Goal: Obtain resource: Download file/media

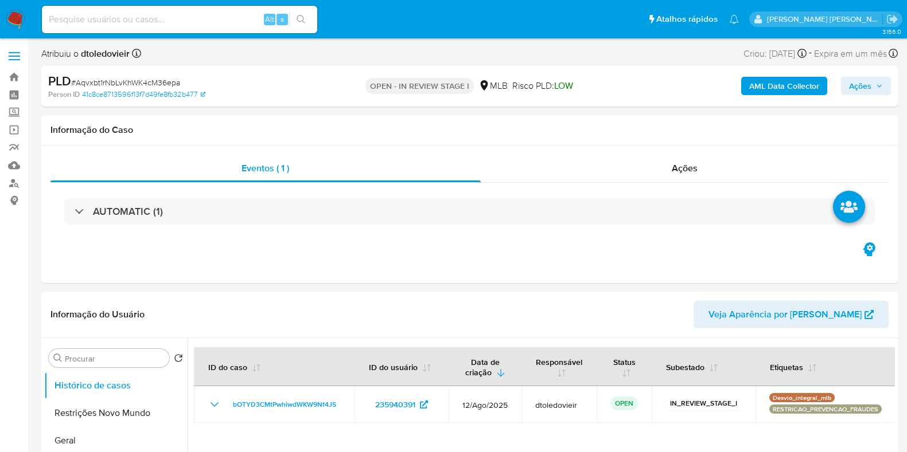
select select "10"
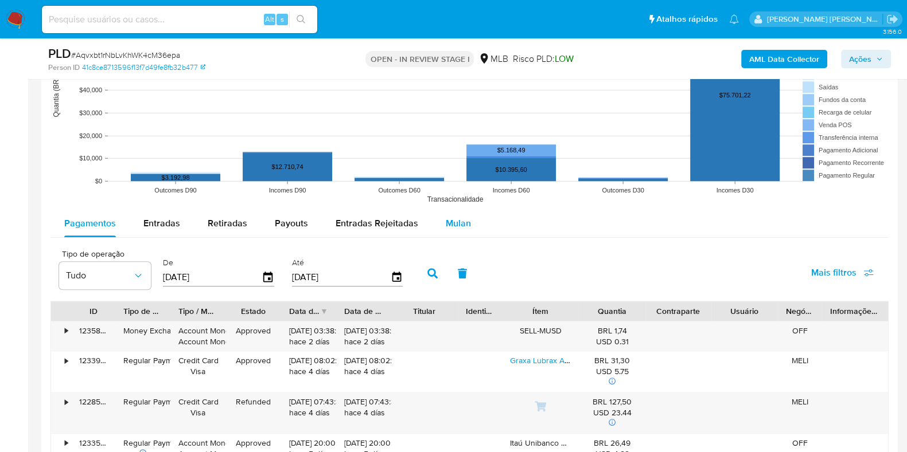
click at [458, 228] on span "Mulan" at bounding box center [458, 223] width 25 height 13
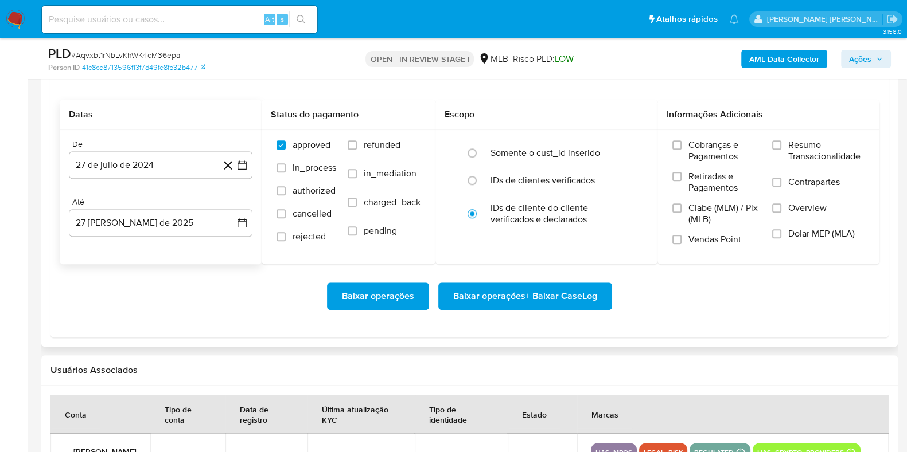
scroll to position [1362, 0]
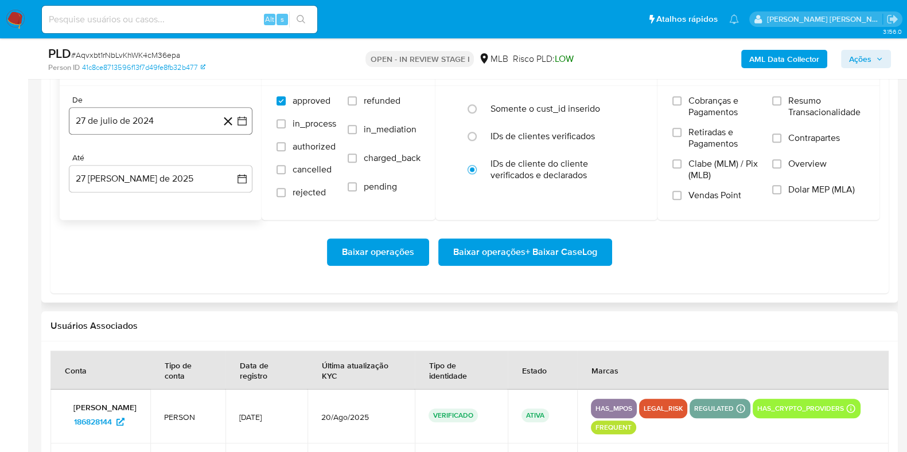
click at [175, 126] on button "27 de julio de 2024" at bounding box center [161, 121] width 184 height 28
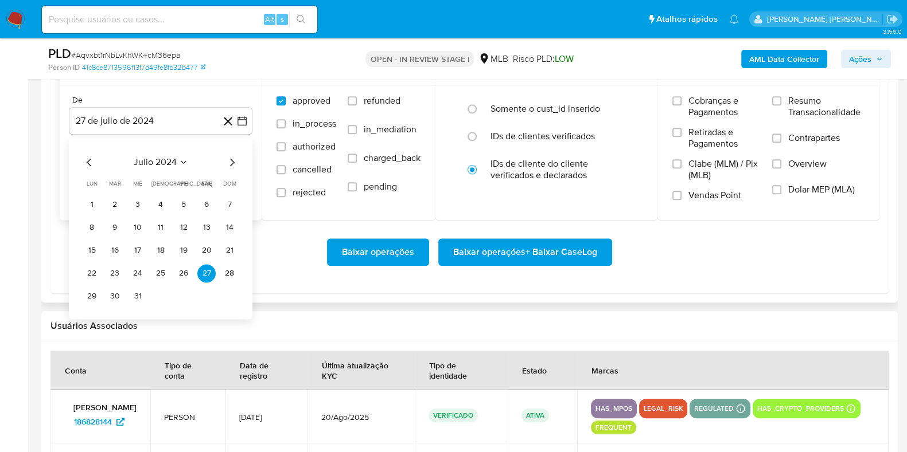
click at [225, 157] on icon "Mes siguiente" at bounding box center [232, 162] width 14 height 14
click at [232, 161] on icon "Mes siguiente" at bounding box center [232, 162] width 14 height 14
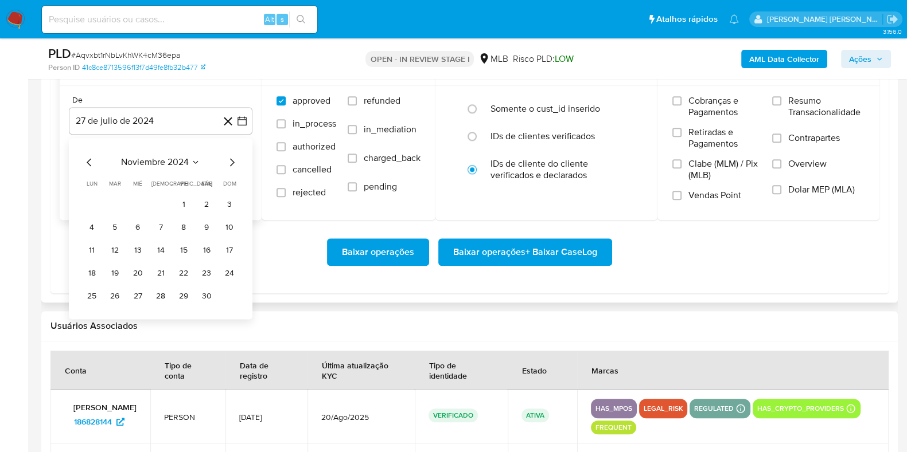
click at [232, 161] on icon "Mes siguiente" at bounding box center [232, 162] width 14 height 14
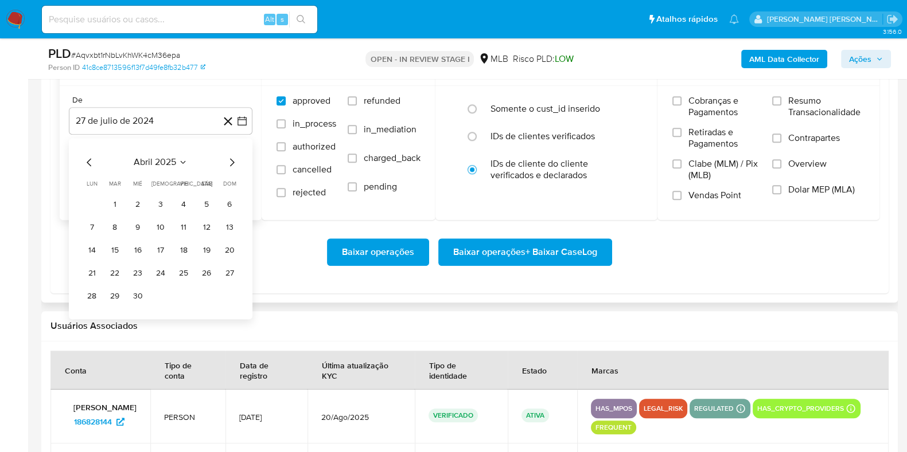
click at [232, 161] on icon "Mes siguiente" at bounding box center [232, 162] width 14 height 14
click at [233, 161] on icon "Mes siguiente" at bounding box center [232, 162] width 5 height 8
click at [87, 159] on icon "Mes anterior" at bounding box center [90, 162] width 14 height 14
click at [115, 202] on button "1" at bounding box center [115, 205] width 18 height 18
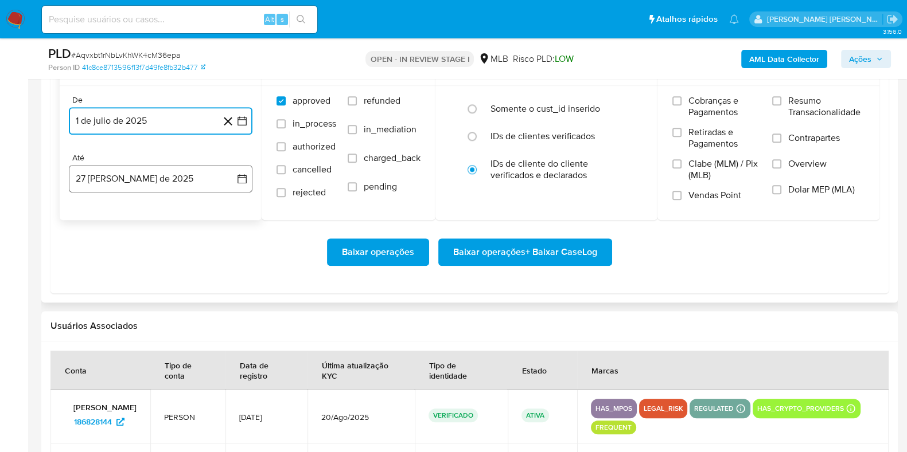
click at [124, 178] on button "27 [PERSON_NAME] de 2025" at bounding box center [161, 179] width 184 height 28
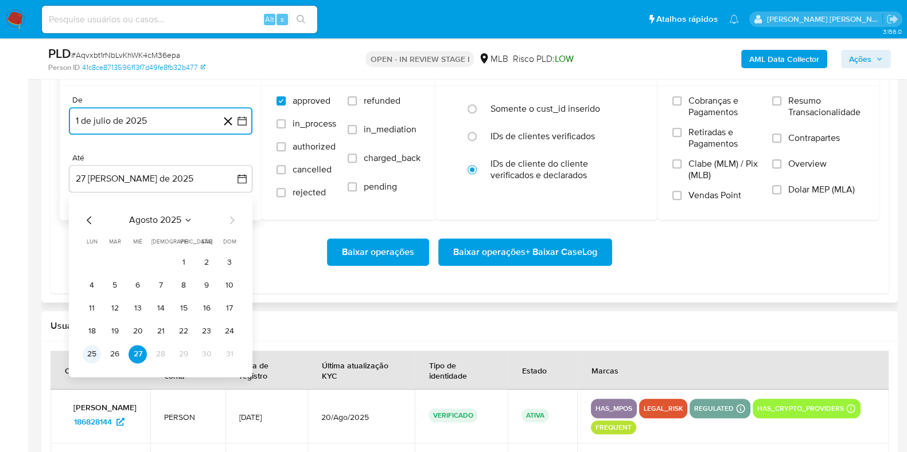
click at [95, 353] on button "25" at bounding box center [92, 354] width 18 height 18
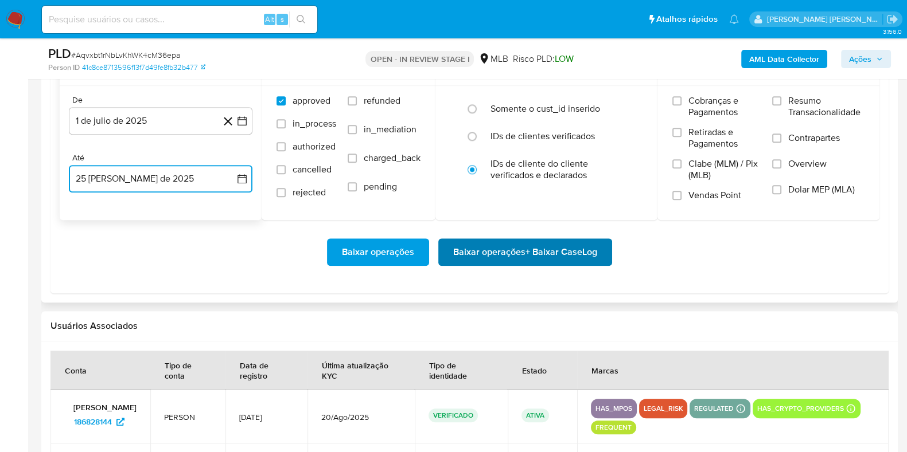
click at [489, 257] on span "Baixar operações + Baixar CaseLog" at bounding box center [525, 252] width 144 height 25
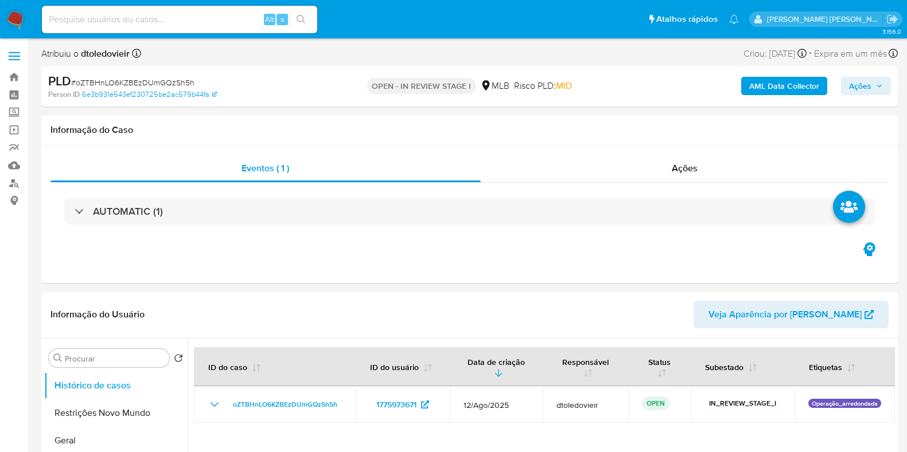
select select "10"
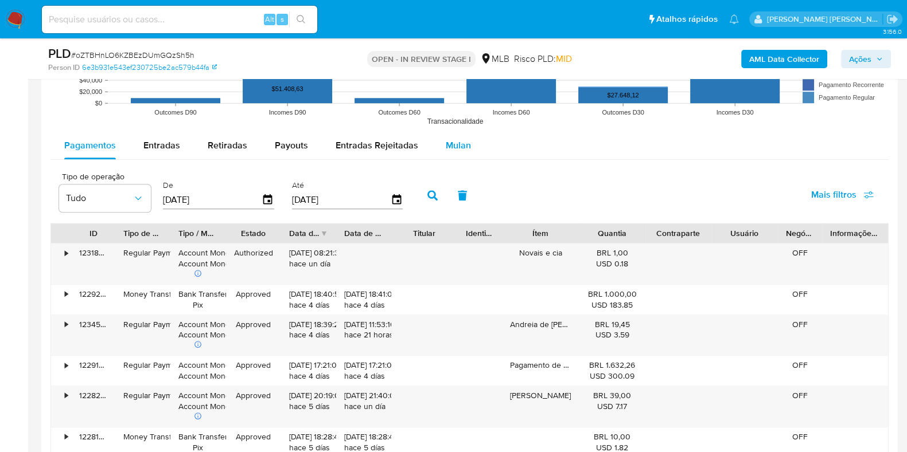
click at [448, 147] on span "Mulan" at bounding box center [458, 145] width 25 height 13
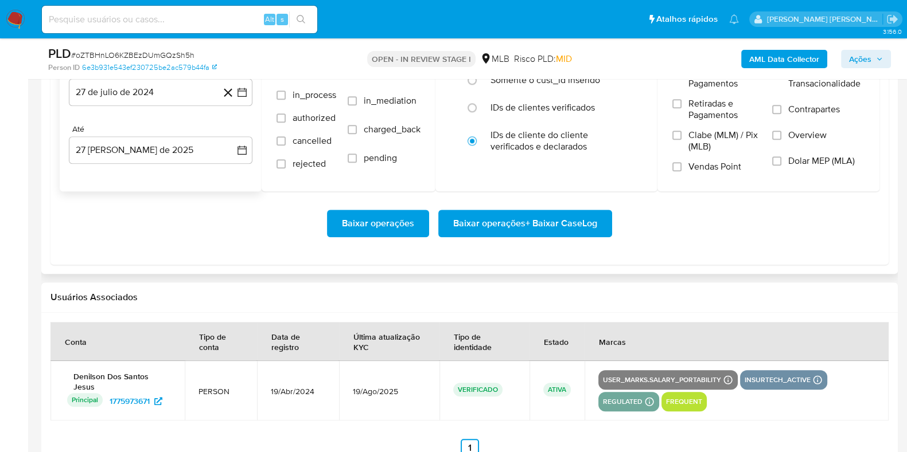
scroll to position [1290, 0]
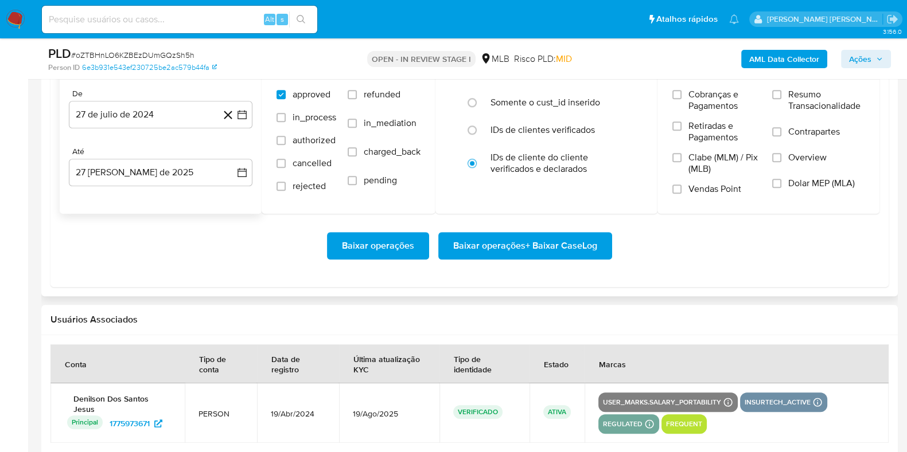
click at [149, 130] on div "De 27 de julio de 2024 27-07-2024 Até 27 de agosto de 2025 27-08-2025" at bounding box center [161, 147] width 202 height 134
click at [151, 117] on button "27 de julio de 2024" at bounding box center [161, 115] width 184 height 28
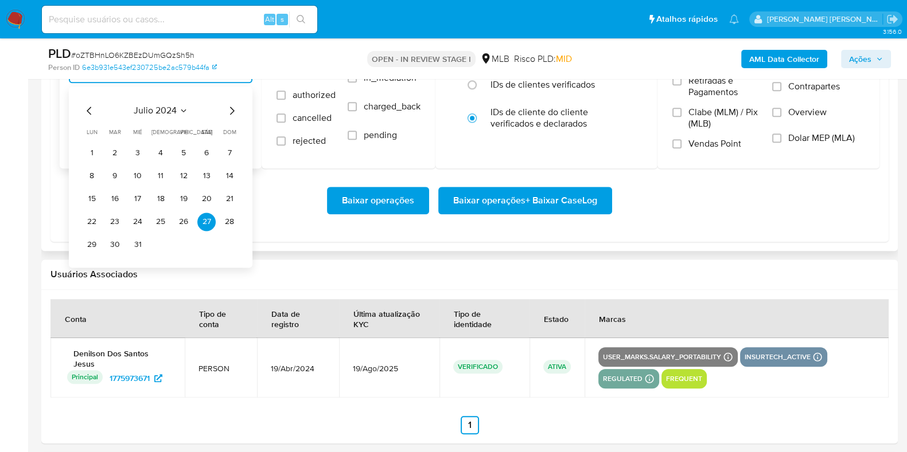
scroll to position [1362, 0]
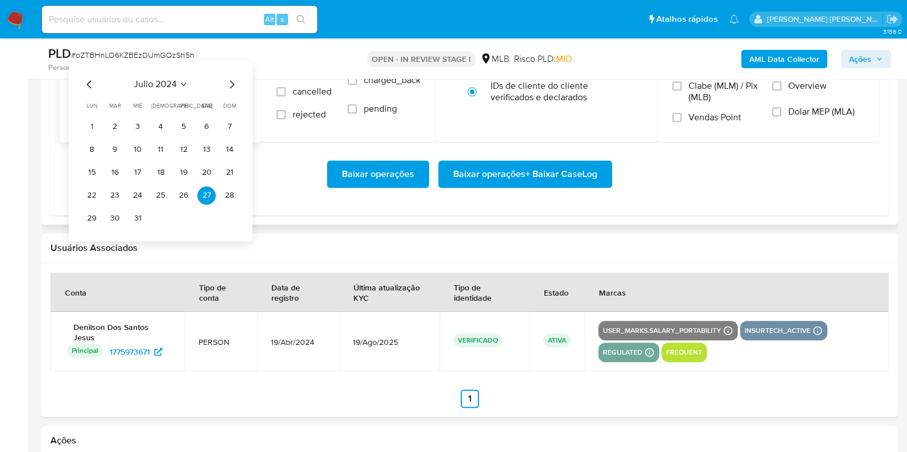
click at [229, 85] on icon "Mes siguiente" at bounding box center [232, 84] width 14 height 14
click at [229, 84] on icon "Mes siguiente" at bounding box center [232, 84] width 14 height 14
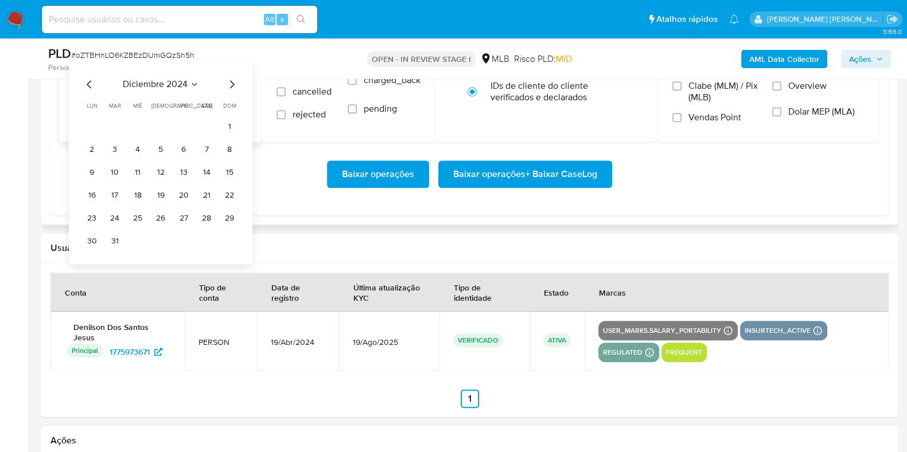
click at [229, 84] on icon "Mes siguiente" at bounding box center [232, 84] width 14 height 14
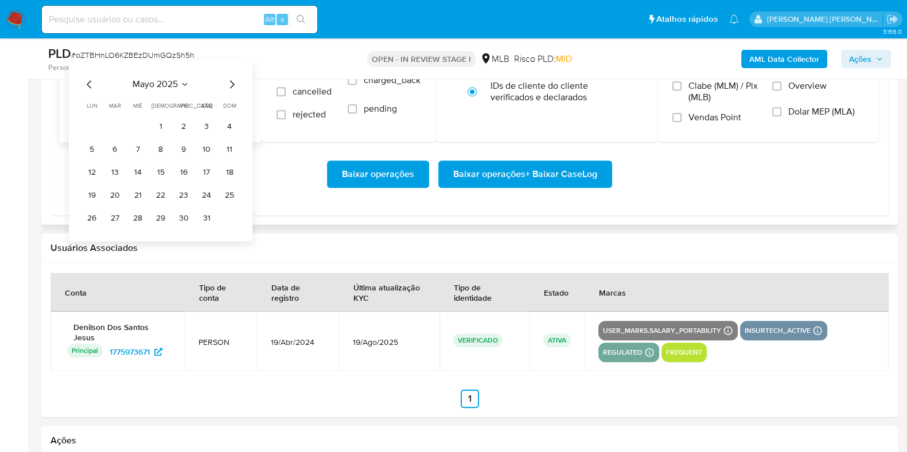
click at [229, 84] on icon "Mes siguiente" at bounding box center [232, 84] width 14 height 14
click at [118, 126] on button "1" at bounding box center [115, 127] width 18 height 18
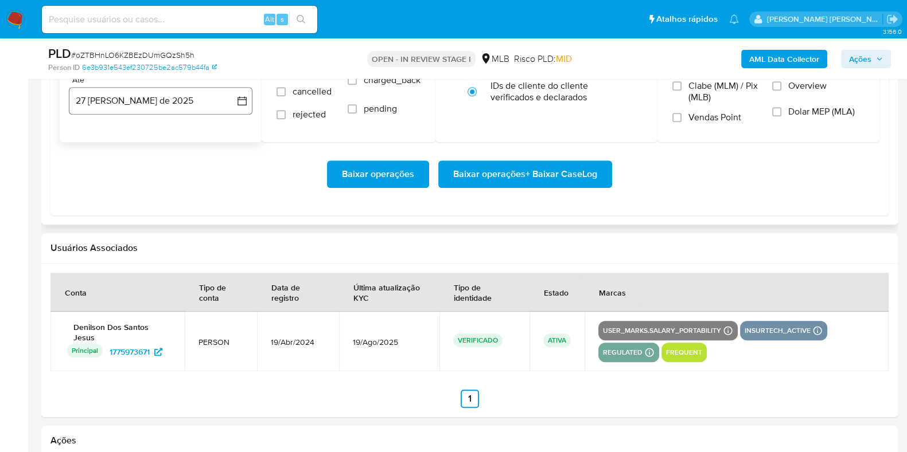
click at [119, 104] on button "27 [PERSON_NAME] de 2025" at bounding box center [161, 101] width 184 height 28
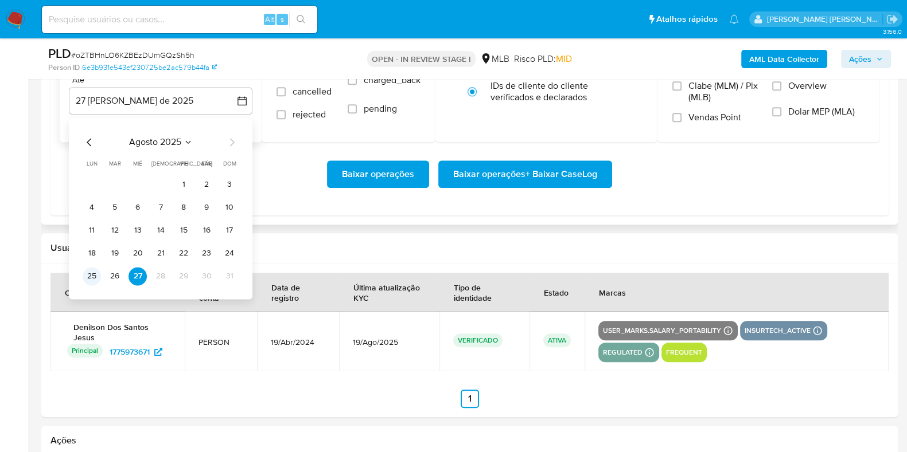
click at [93, 274] on button "25" at bounding box center [92, 276] width 18 height 18
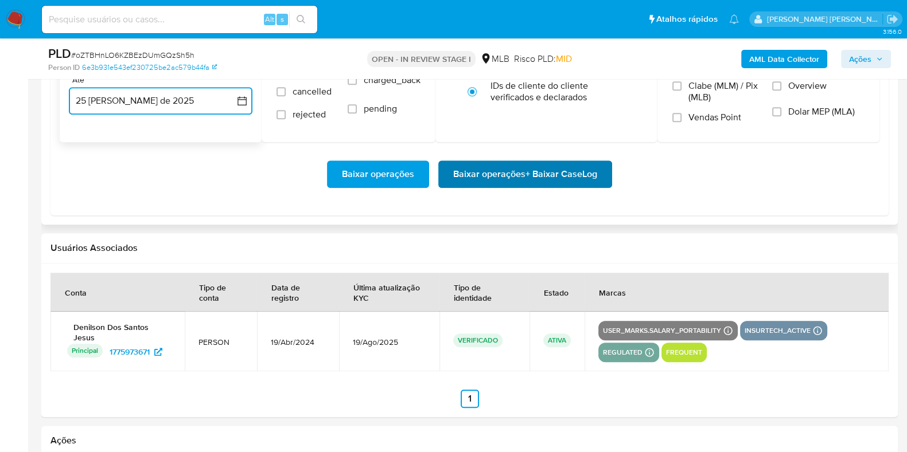
click at [469, 172] on span "Baixar operações + Baixar CaseLog" at bounding box center [525, 174] width 144 height 25
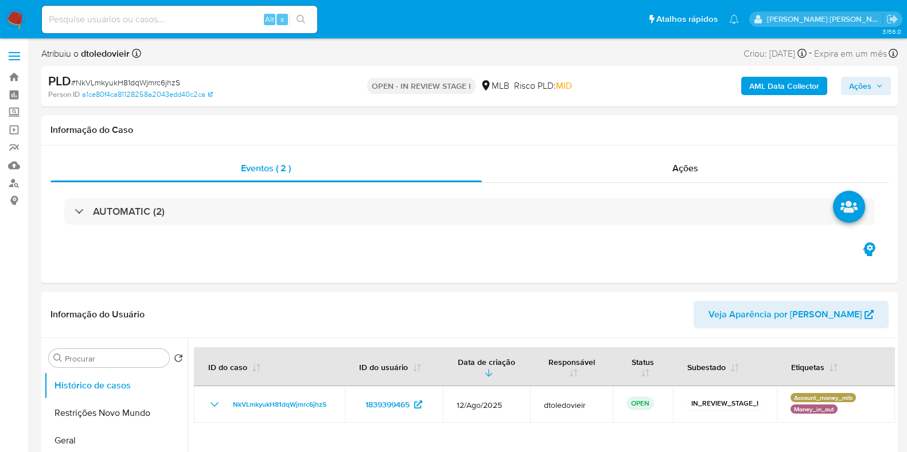
select select "10"
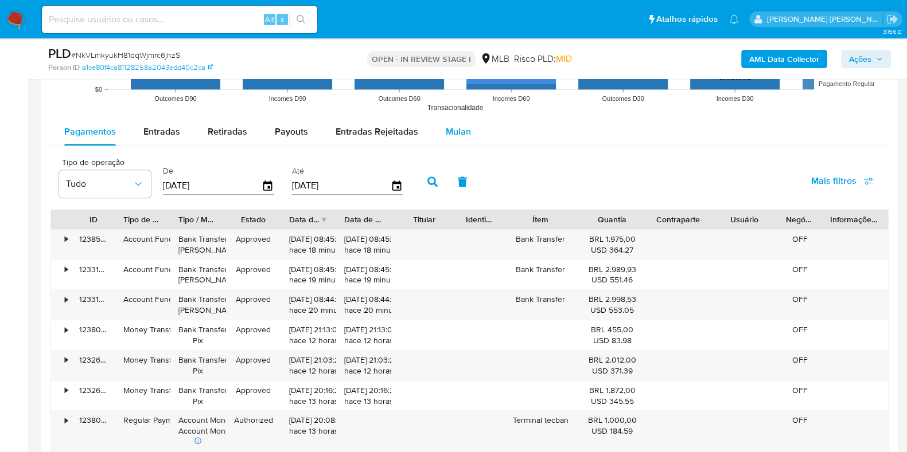
click at [447, 123] on div "Mulan" at bounding box center [458, 132] width 25 height 28
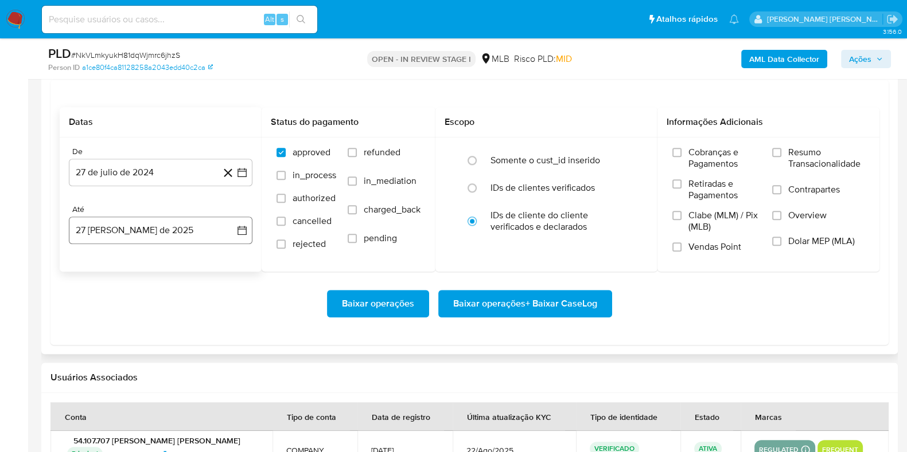
scroll to position [1362, 0]
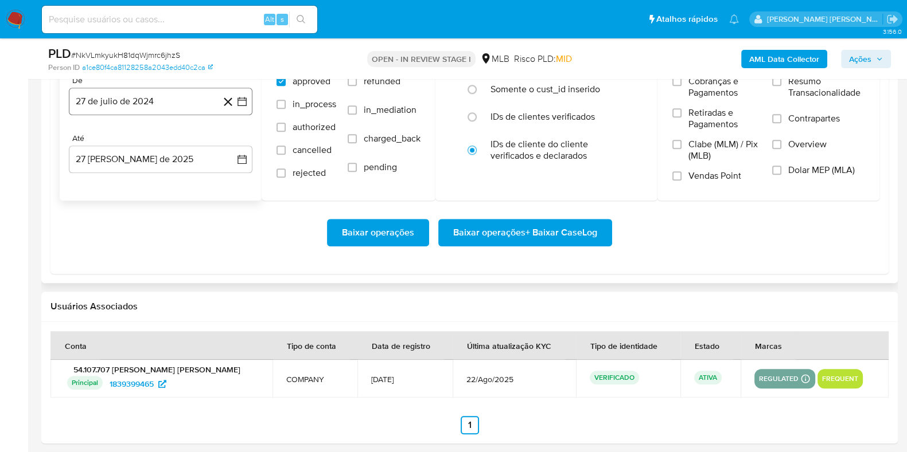
click at [153, 104] on button "27 de julio de 2024" at bounding box center [161, 102] width 184 height 28
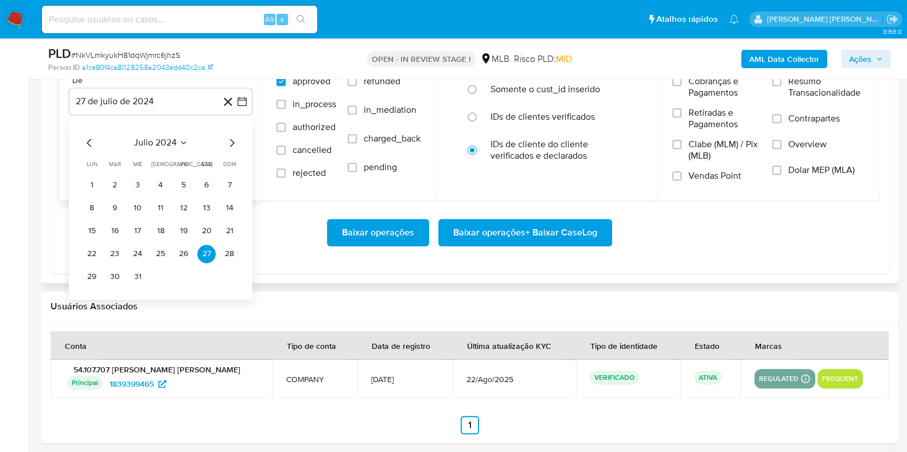
click at [232, 141] on icon "Mes siguiente" at bounding box center [232, 143] width 5 height 8
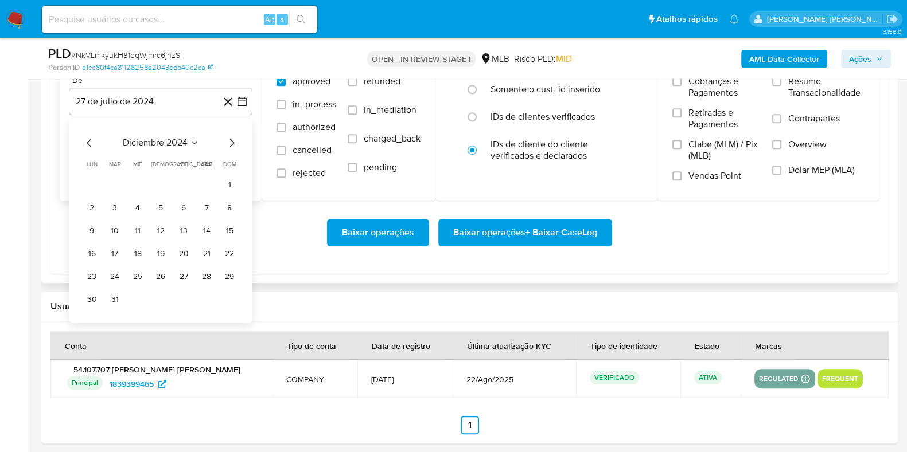
click at [232, 141] on icon "Mes siguiente" at bounding box center [232, 143] width 5 height 8
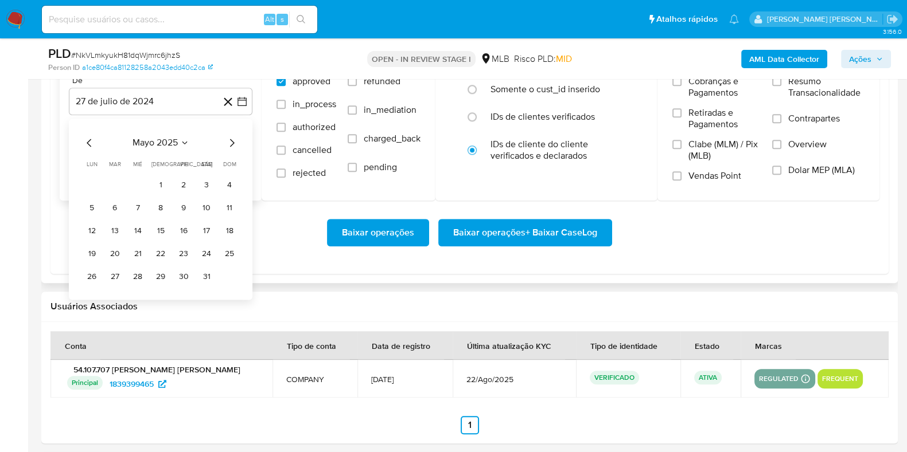
click at [230, 141] on icon "Mes siguiente" at bounding box center [232, 143] width 14 height 14
click at [114, 185] on button "1" at bounding box center [115, 185] width 18 height 18
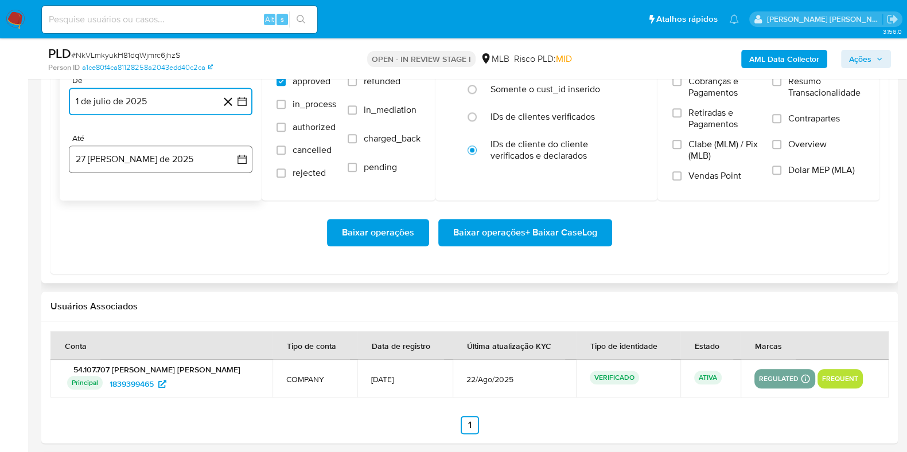
click at [114, 155] on button "27 [PERSON_NAME] de 2025" at bounding box center [161, 160] width 184 height 28
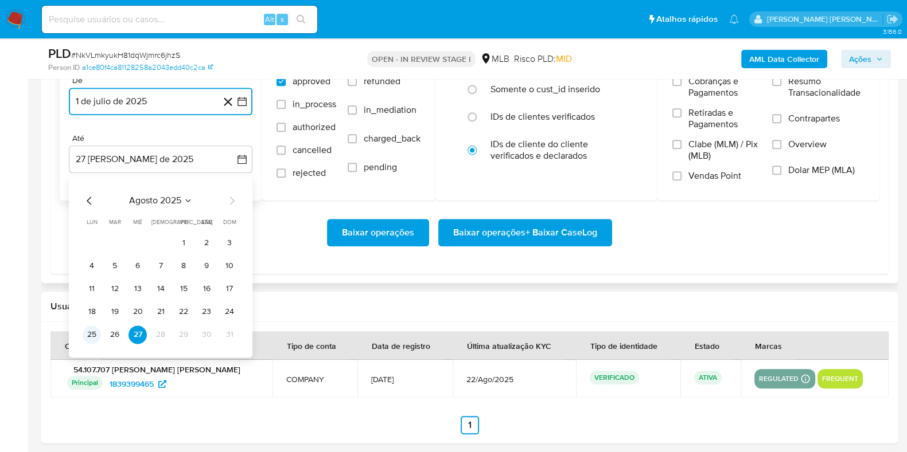
click at [88, 332] on button "25" at bounding box center [92, 335] width 18 height 18
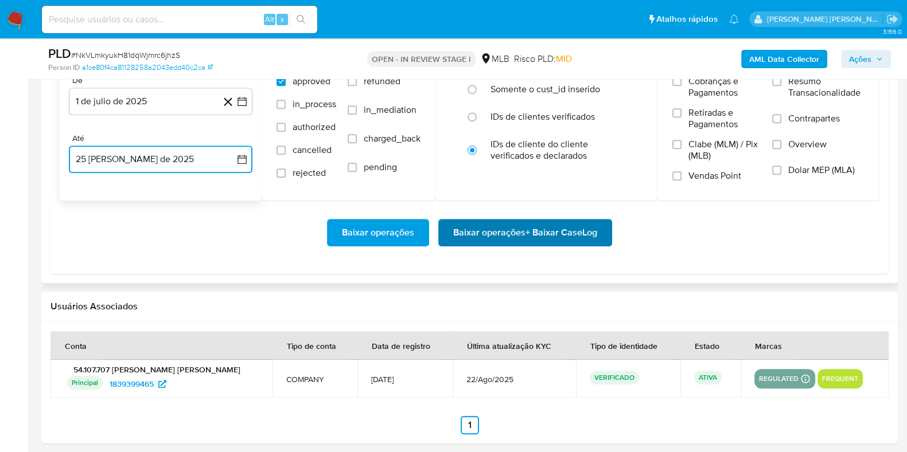
click at [553, 222] on span "Baixar operações + Baixar CaseLog" at bounding box center [525, 232] width 144 height 25
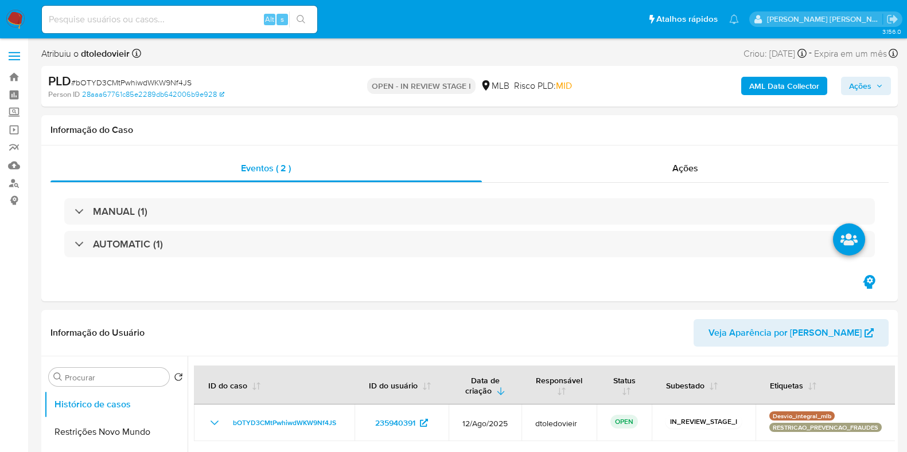
select select "10"
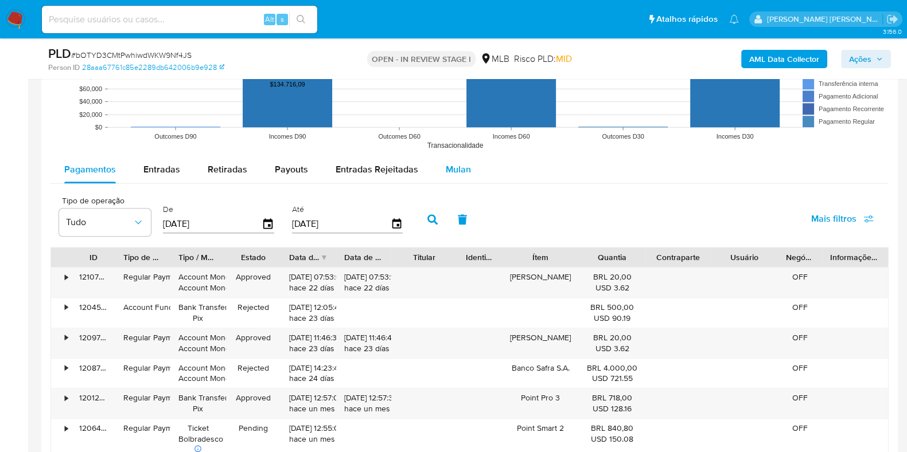
click at [434, 177] on button "Mulan" at bounding box center [458, 170] width 53 height 28
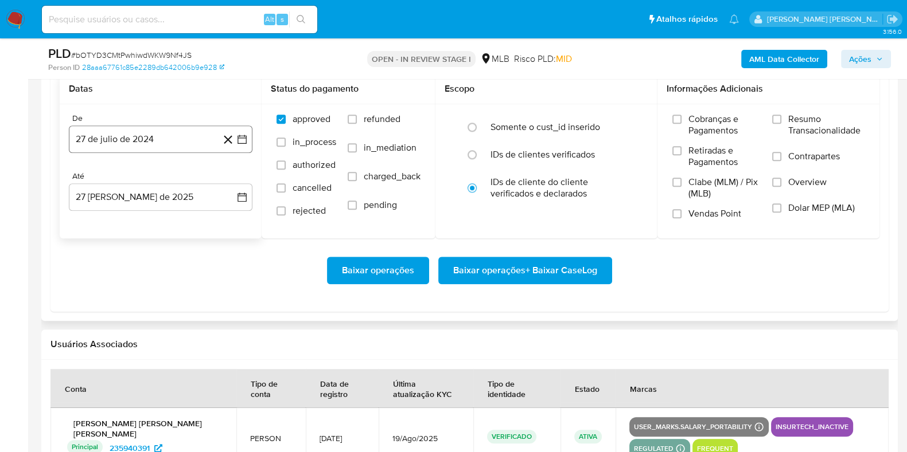
click at [169, 126] on button "27 de julio de 2024" at bounding box center [161, 140] width 184 height 28
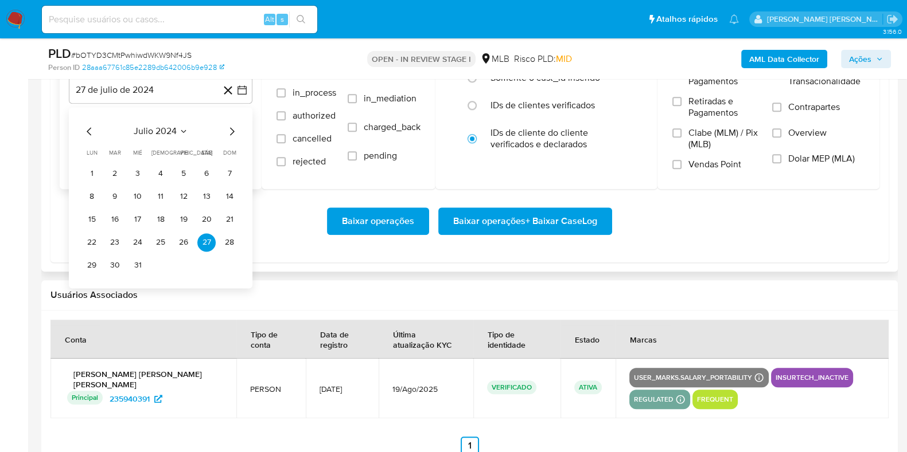
scroll to position [1434, 0]
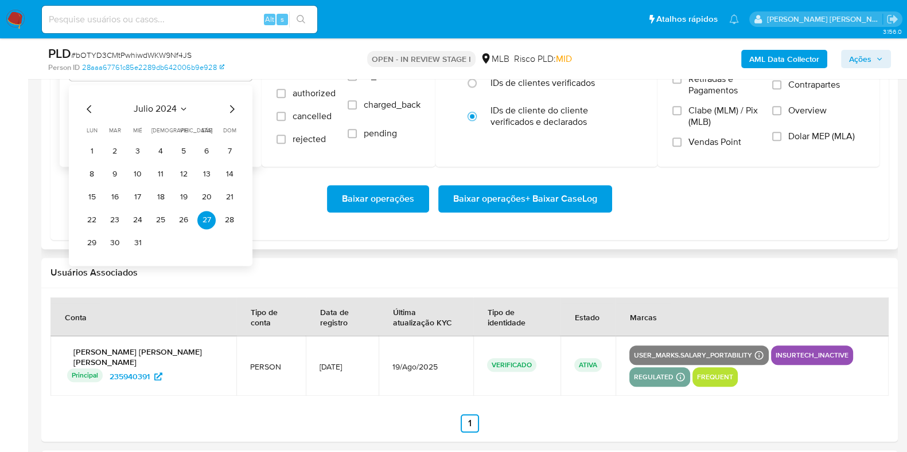
click at [228, 106] on icon "Mes siguiente" at bounding box center [232, 109] width 14 height 14
click at [229, 106] on icon "Mes siguiente" at bounding box center [232, 109] width 14 height 14
click at [229, 107] on icon "Mes siguiente" at bounding box center [232, 109] width 14 height 14
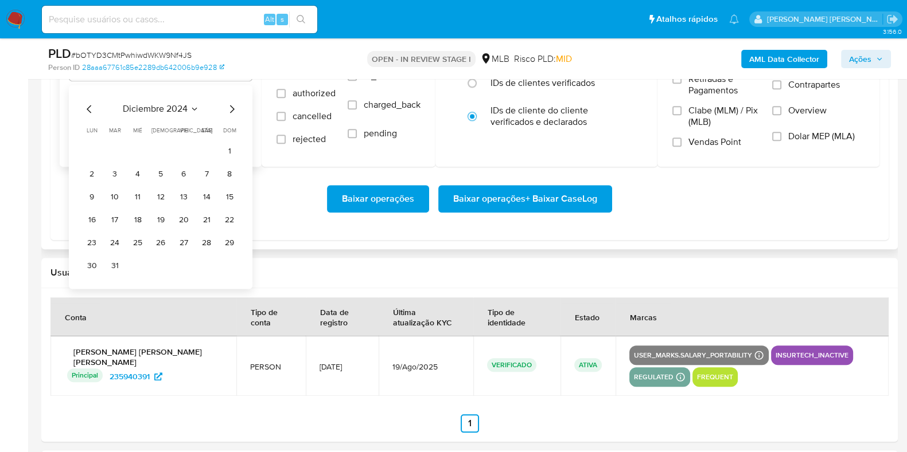
click at [229, 107] on icon "Mes siguiente" at bounding box center [232, 109] width 14 height 14
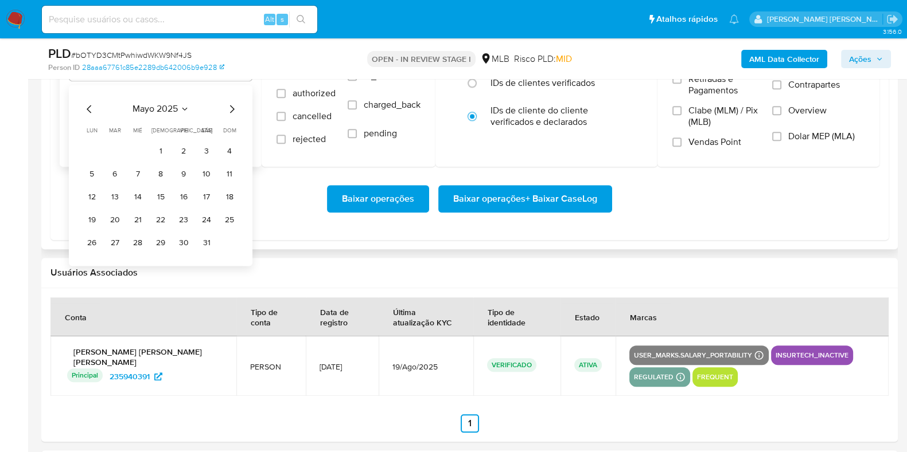
click at [229, 107] on icon "Mes siguiente" at bounding box center [232, 109] width 14 height 14
click at [235, 107] on icon "Mes siguiente" at bounding box center [232, 109] width 14 height 14
click at [86, 110] on icon "Mes anterior" at bounding box center [90, 109] width 14 height 14
click at [114, 149] on button "1" at bounding box center [115, 151] width 18 height 18
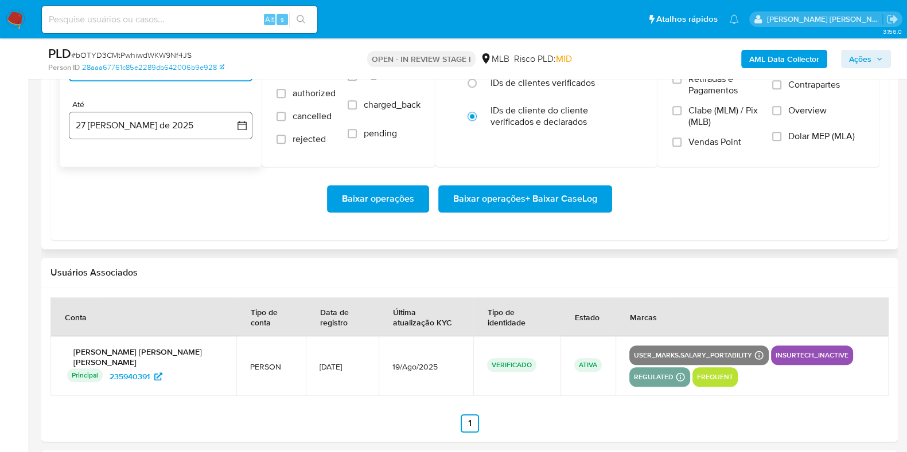
click at [119, 125] on button "27 [PERSON_NAME] de 2025" at bounding box center [161, 126] width 184 height 28
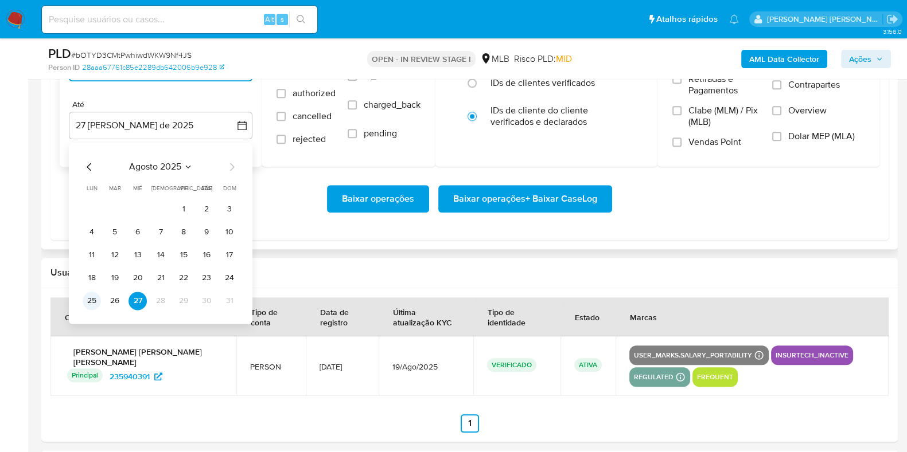
click at [92, 300] on button "25" at bounding box center [92, 301] width 18 height 18
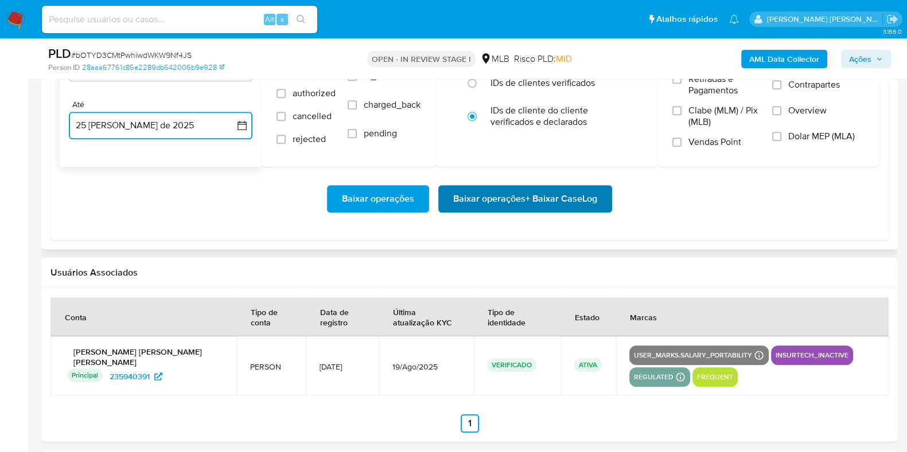
click at [539, 199] on span "Baixar operações + Baixar CaseLog" at bounding box center [525, 198] width 144 height 25
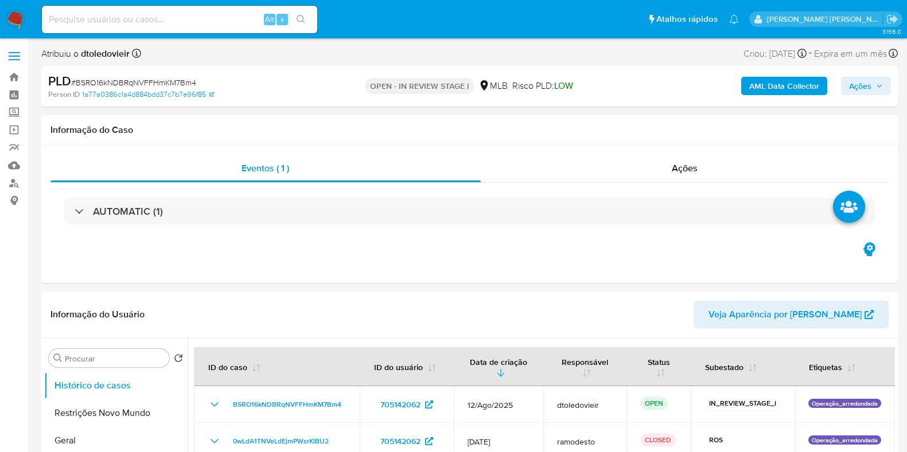
select select "10"
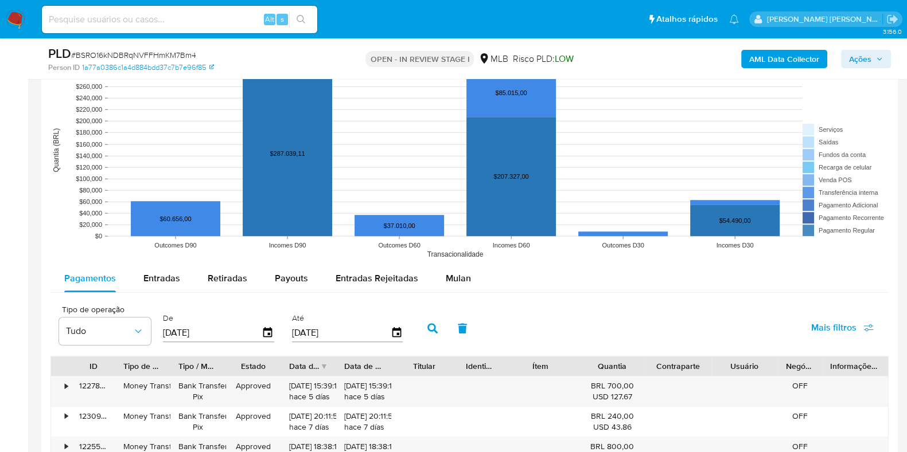
scroll to position [1146, 0]
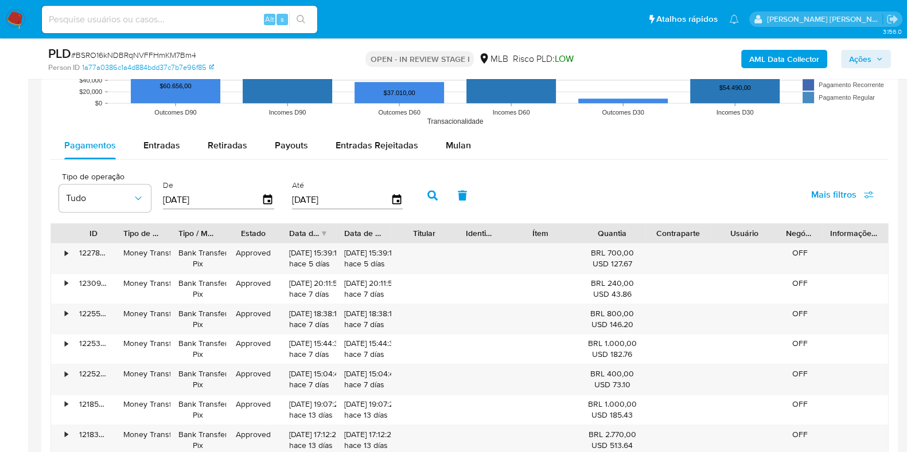
click at [457, 162] on div "Pagamentos Entradas Retiradas Payouts Entradas Rejeitadas Mulan Tipo de operaçã…" at bounding box center [469, 355] width 838 height 446
click at [458, 153] on div "Mulan" at bounding box center [458, 146] width 25 height 28
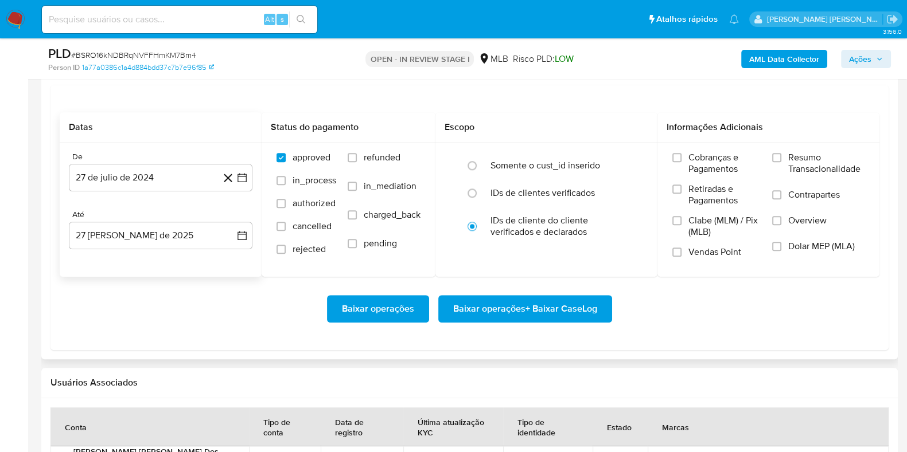
scroll to position [1290, 0]
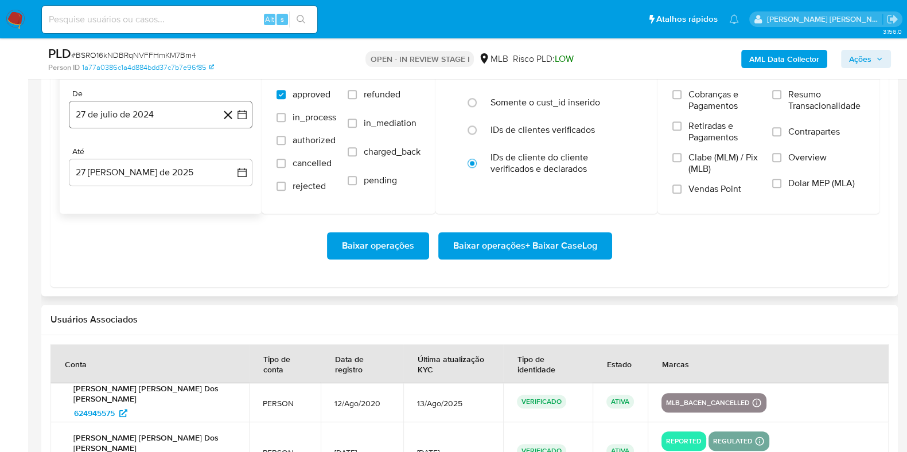
click at [149, 123] on button "27 de julio de 2024" at bounding box center [161, 115] width 184 height 28
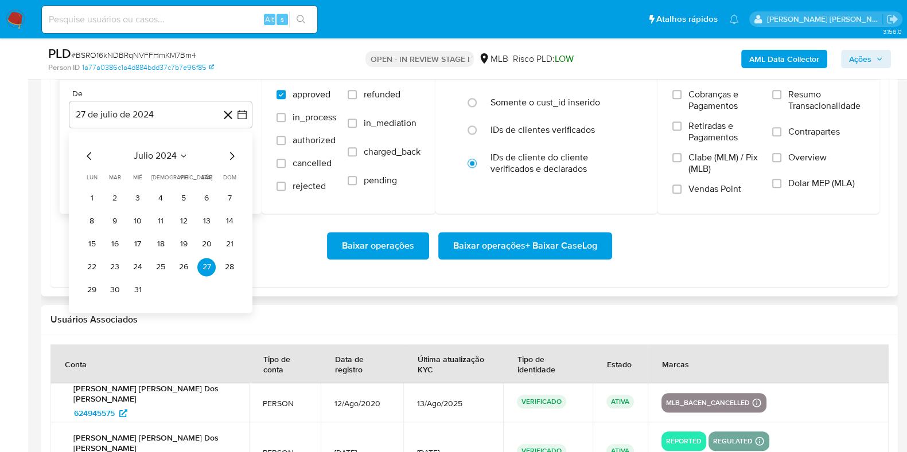
click at [236, 153] on icon "Mes siguiente" at bounding box center [232, 156] width 14 height 14
drag, startPoint x: 236, startPoint y: 153, endPoint x: 227, endPoint y: 154, distance: 8.6
click at [235, 153] on icon "Mes siguiente" at bounding box center [232, 156] width 14 height 14
click at [227, 154] on icon "Mes siguiente" at bounding box center [232, 156] width 14 height 14
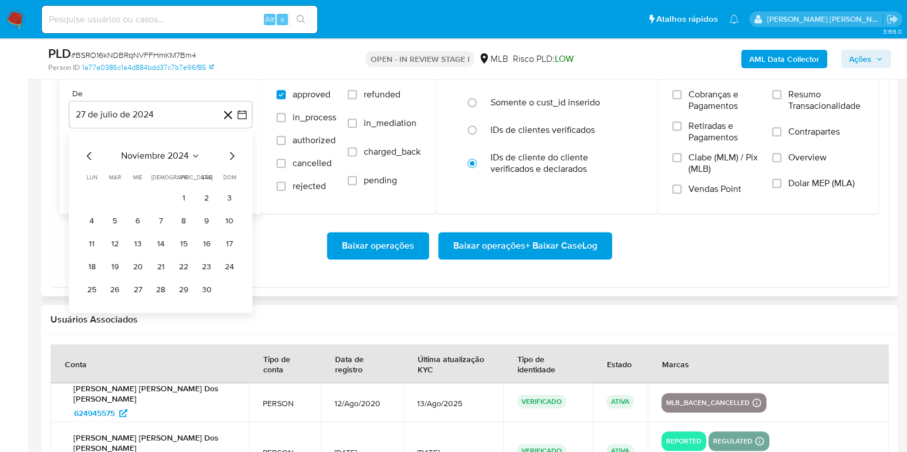
click at [227, 154] on icon "Mes siguiente" at bounding box center [232, 156] width 14 height 14
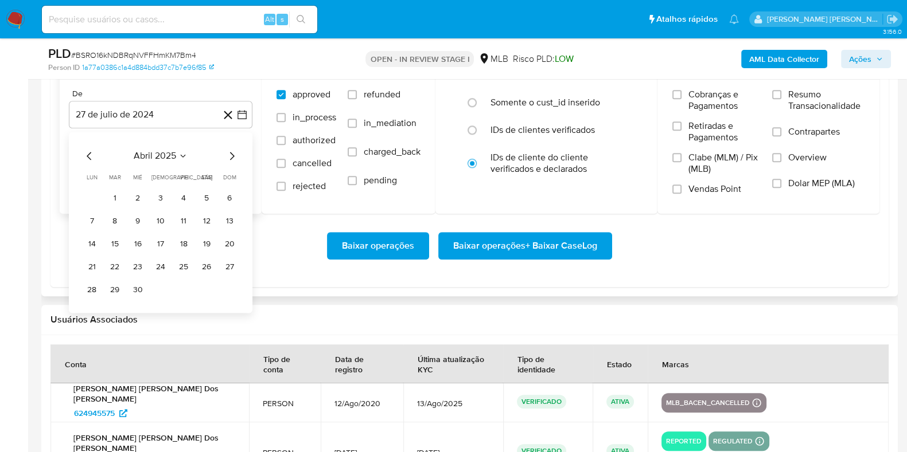
click at [227, 154] on icon "Mes siguiente" at bounding box center [232, 156] width 14 height 14
click at [228, 154] on icon "Mes siguiente" at bounding box center [232, 156] width 14 height 14
click at [114, 190] on button "1" at bounding box center [115, 198] width 18 height 18
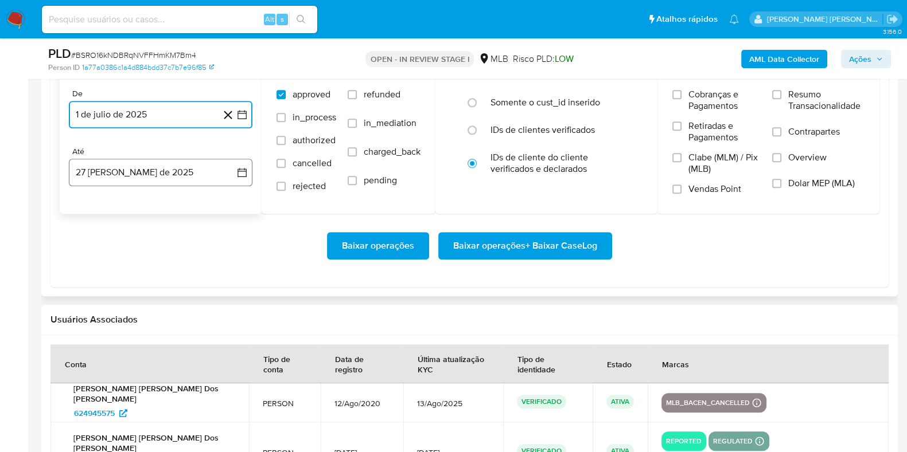
click at [127, 167] on button "27 de agosto de 2025" at bounding box center [161, 173] width 184 height 28
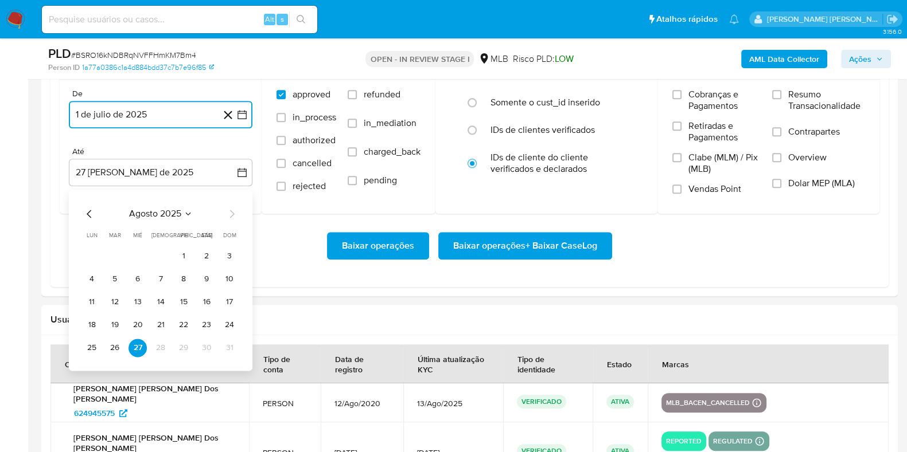
click at [95, 350] on button "25" at bounding box center [92, 348] width 18 height 18
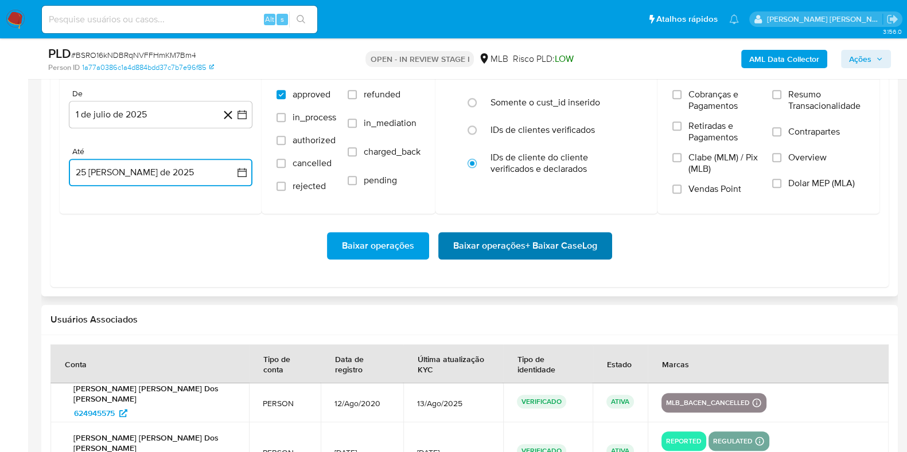
click at [497, 250] on span "Baixar operações + Baixar CaseLog" at bounding box center [525, 245] width 144 height 25
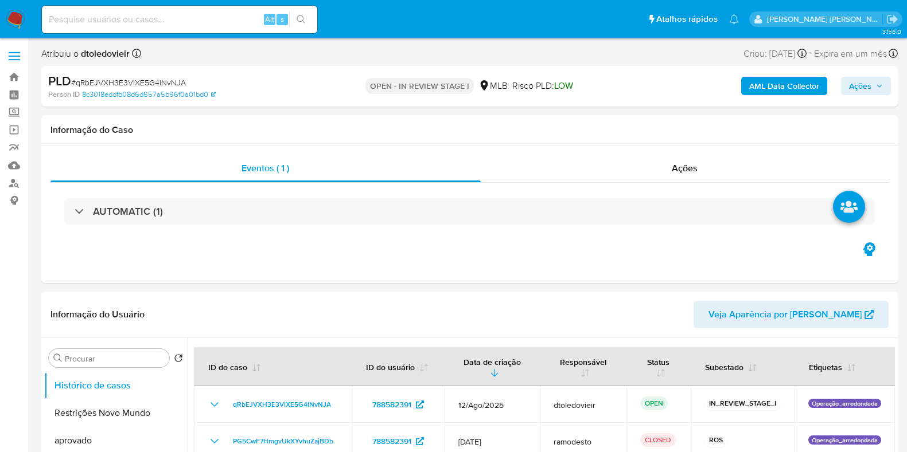
select select "10"
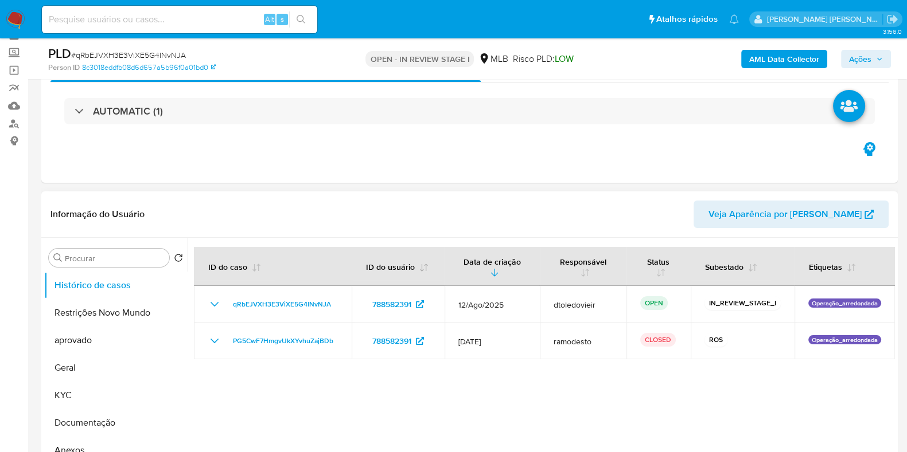
scroll to position [143, 0]
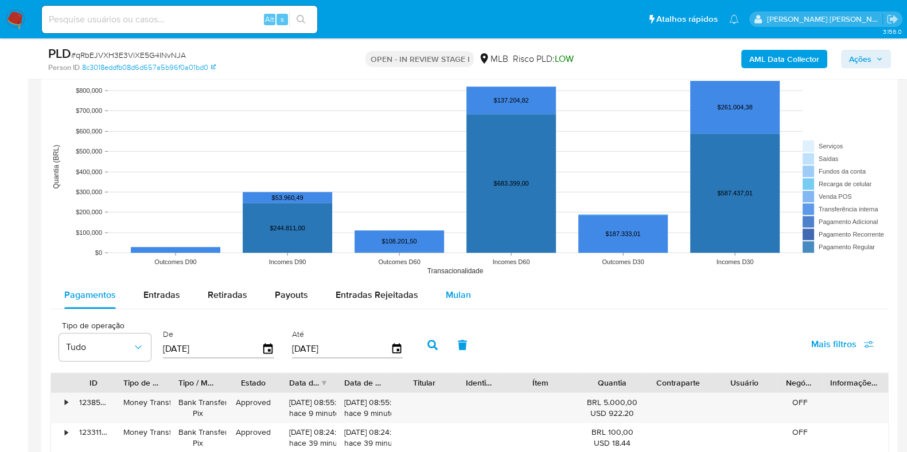
drag, startPoint x: 459, startPoint y: 299, endPoint x: 430, endPoint y: 285, distance: 32.1
click at [459, 299] on span "Mulan" at bounding box center [458, 294] width 25 height 13
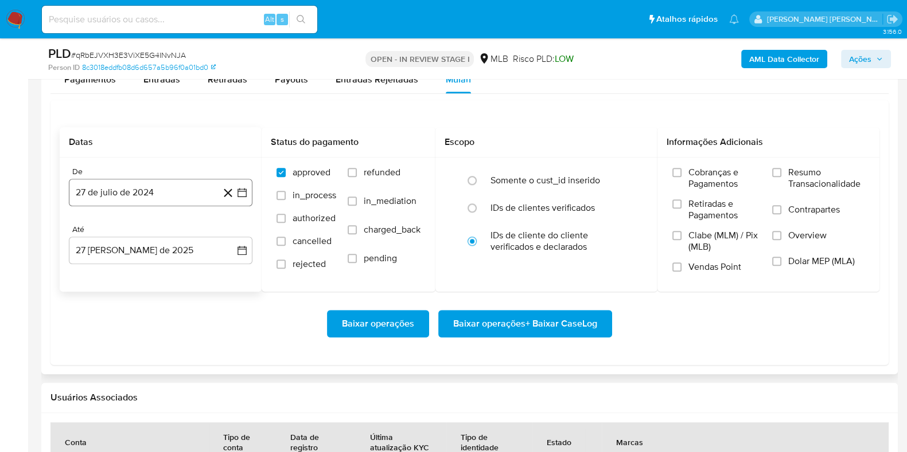
click at [135, 196] on button "27 de julio de 2024" at bounding box center [161, 193] width 184 height 28
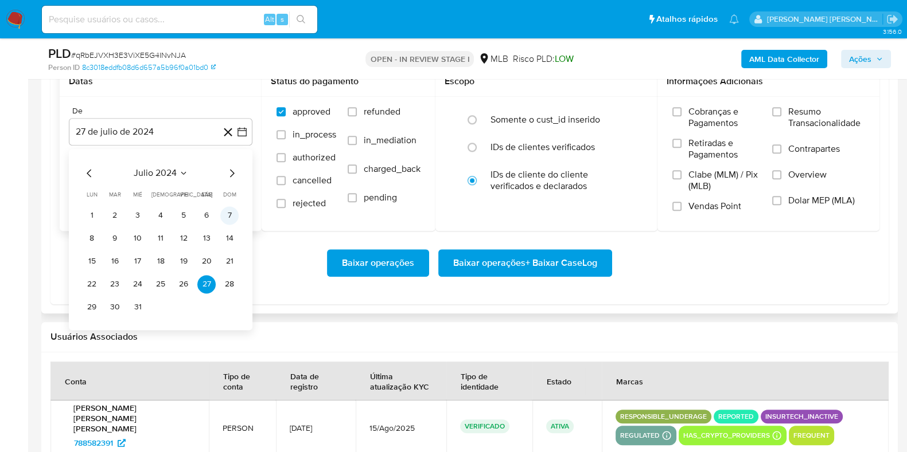
scroll to position [1434, 0]
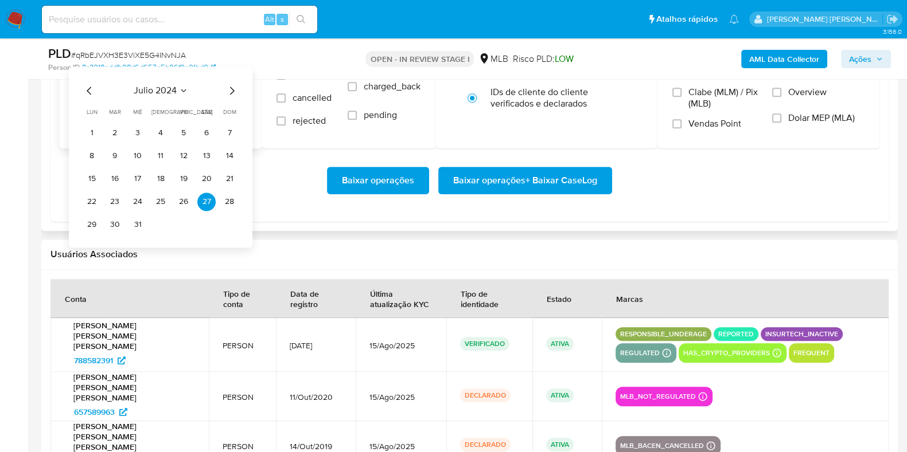
click at [234, 87] on icon "Mes siguiente" at bounding box center [232, 91] width 14 height 14
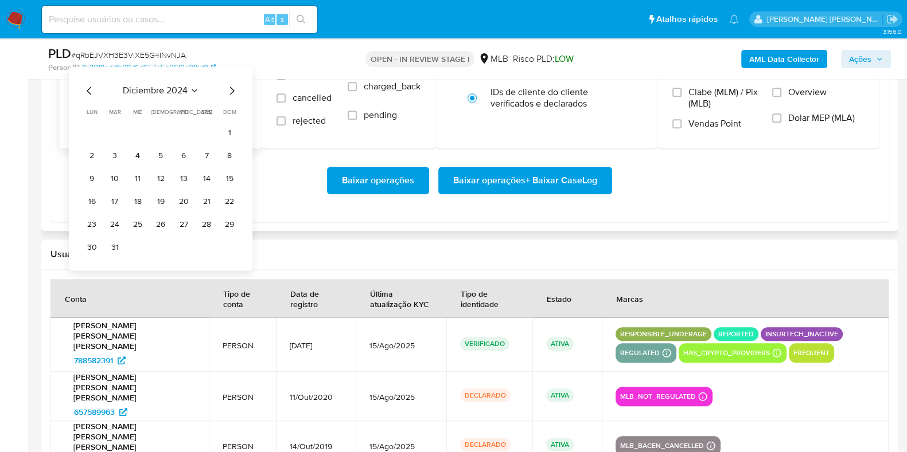
click at [233, 87] on icon "Mes siguiente" at bounding box center [232, 91] width 14 height 14
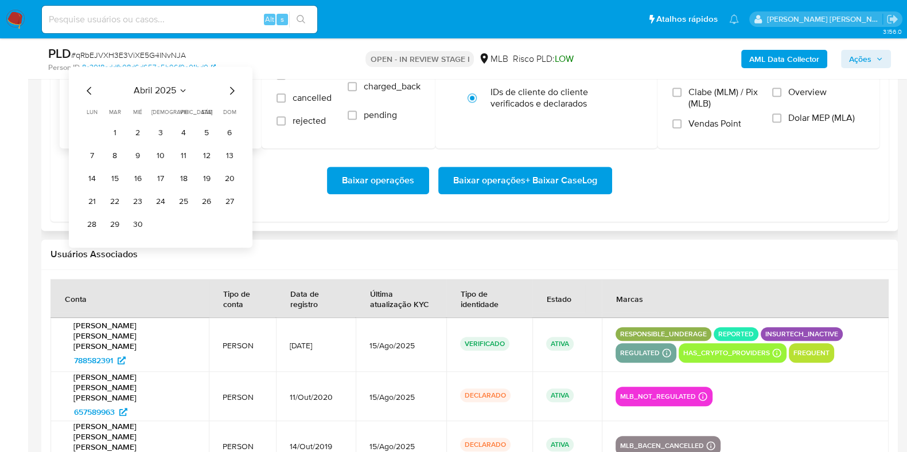
click at [233, 87] on icon "Mes siguiente" at bounding box center [232, 91] width 14 height 14
click at [229, 91] on icon "Mes siguiente" at bounding box center [232, 91] width 14 height 14
click at [115, 130] on button "1" at bounding box center [115, 133] width 18 height 18
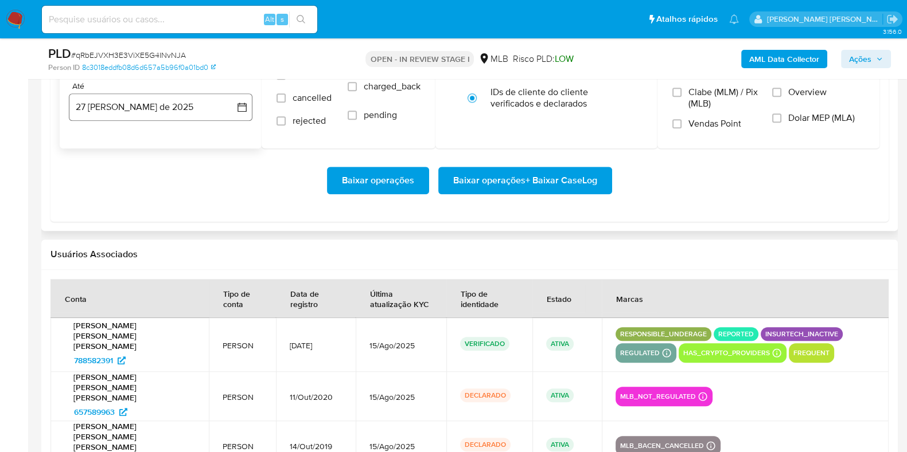
click at [117, 115] on button "27 [PERSON_NAME] de 2025" at bounding box center [161, 107] width 184 height 28
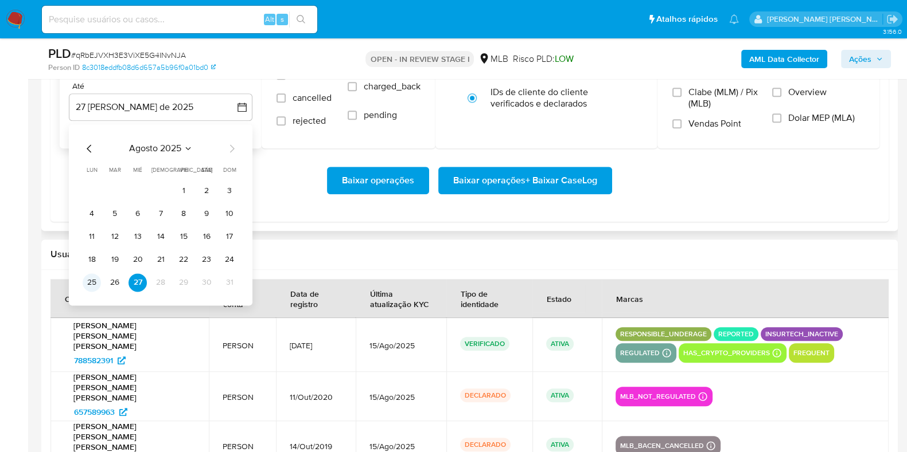
click at [92, 282] on button "25" at bounding box center [92, 283] width 18 height 18
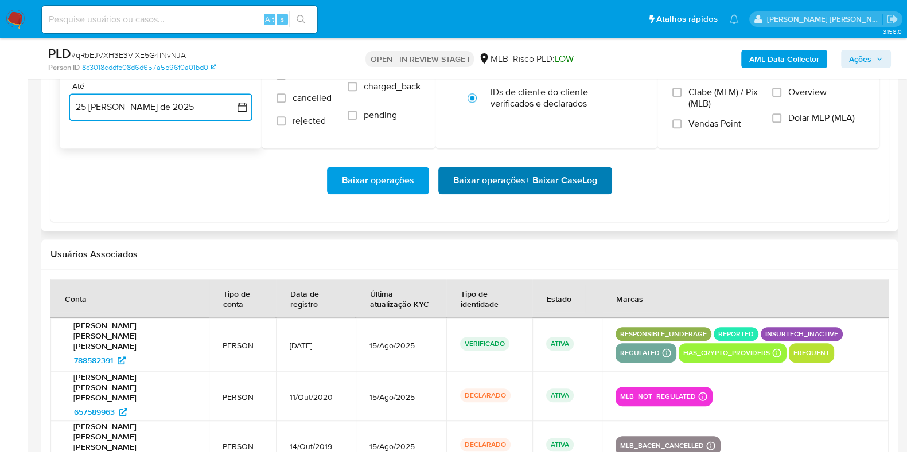
click at [480, 174] on span "Baixar operações + Baixar CaseLog" at bounding box center [525, 180] width 144 height 25
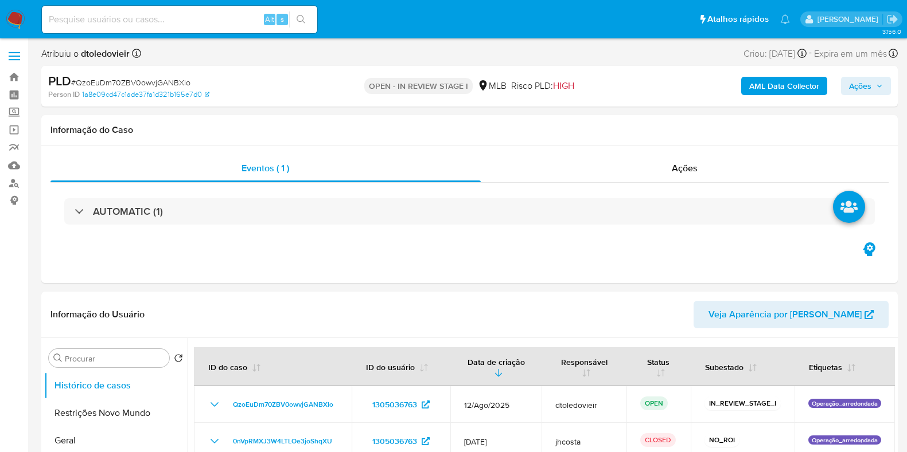
select select "10"
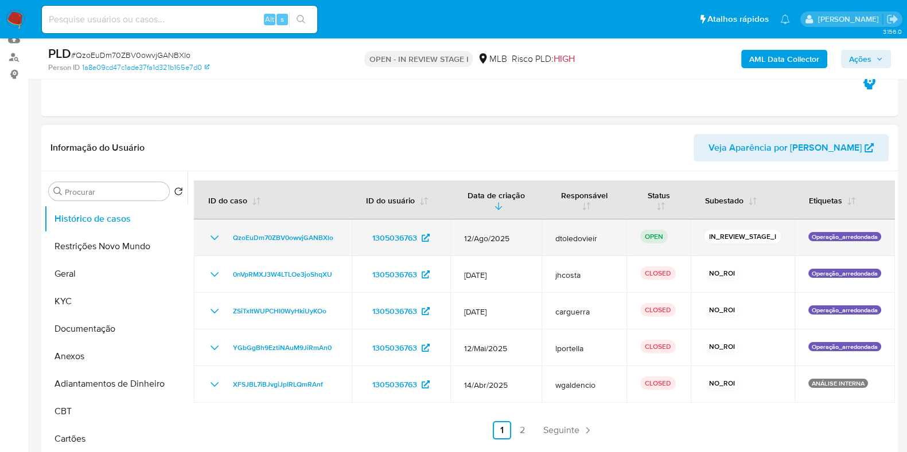
scroll to position [143, 0]
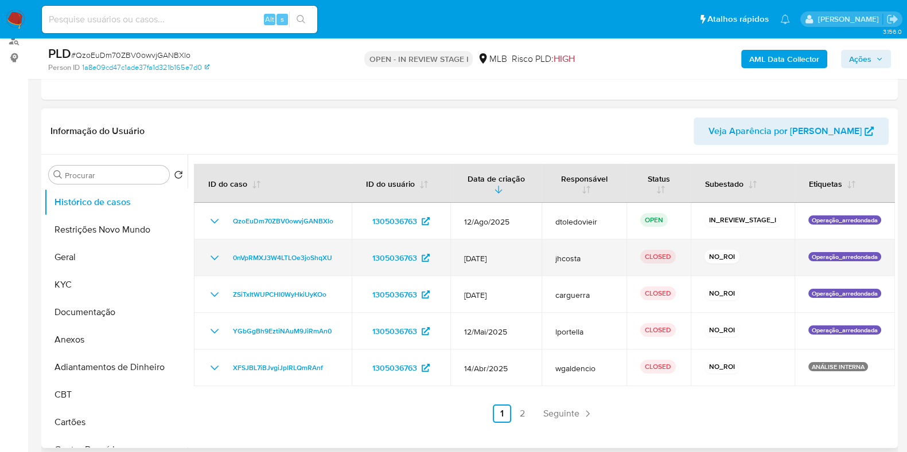
click at [212, 251] on icon "Mostrar/Ocultar" at bounding box center [215, 258] width 14 height 14
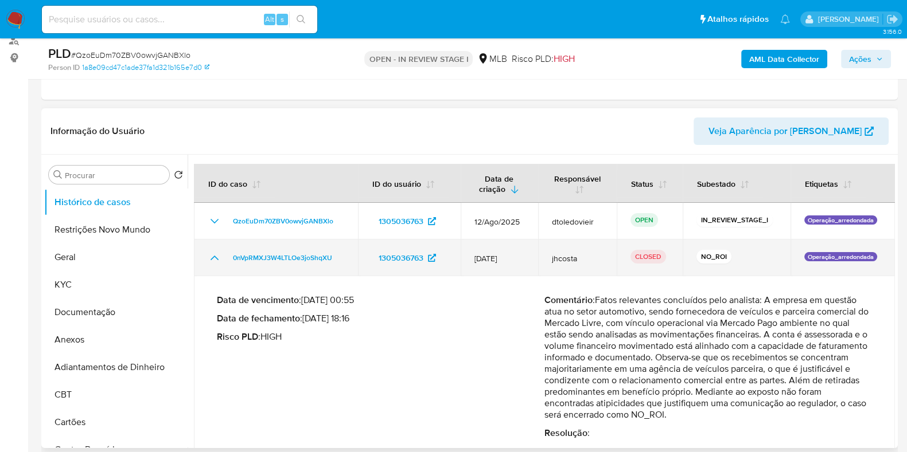
click at [211, 251] on icon "Mostrar/Ocultar" at bounding box center [215, 258] width 14 height 14
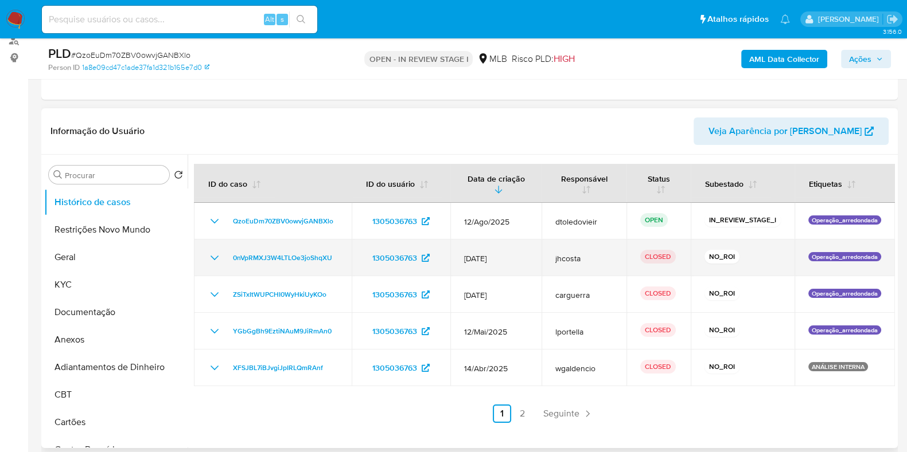
click at [216, 253] on icon "Mostrar/Ocultar" at bounding box center [215, 258] width 14 height 14
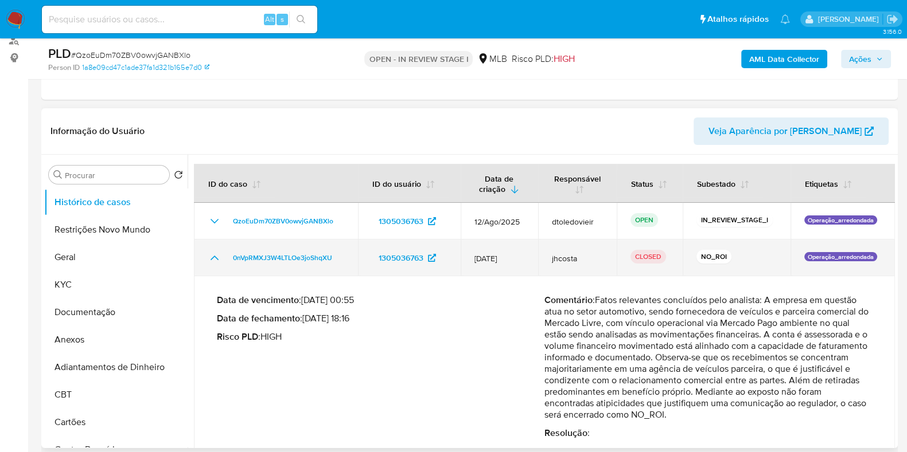
click at [216, 253] on icon "Mostrar/Ocultar" at bounding box center [215, 258] width 14 height 14
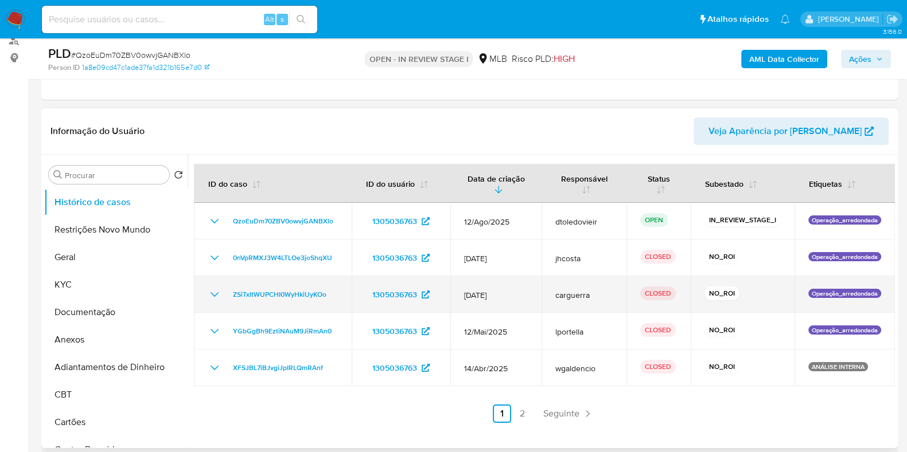
click at [213, 284] on td "ZSiTxItWUPCHI0WyHkiUyKOo" at bounding box center [273, 294] width 158 height 37
click at [213, 289] on icon "Mostrar/Ocultar" at bounding box center [215, 295] width 14 height 14
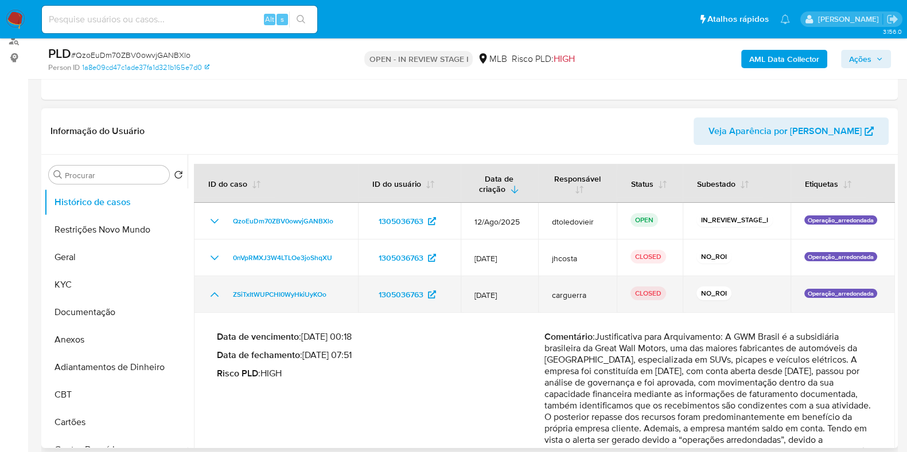
click at [213, 289] on icon "Mostrar/Ocultar" at bounding box center [215, 295] width 14 height 14
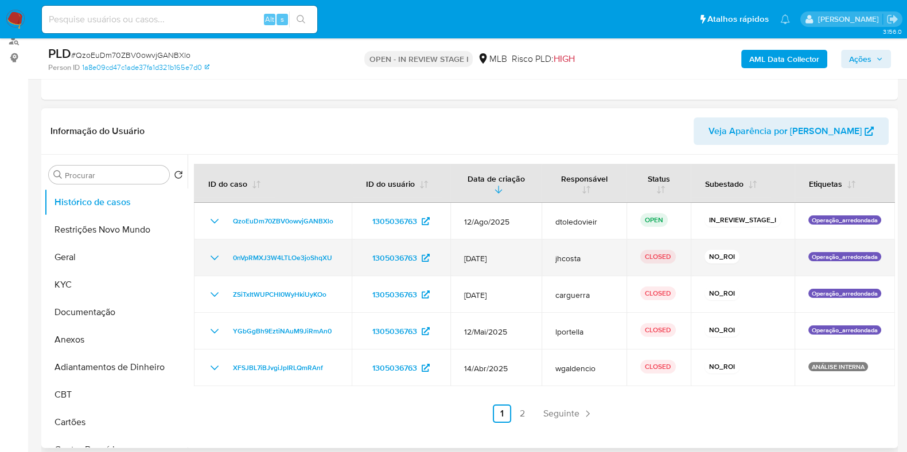
click at [216, 257] on icon "Mostrar/Ocultar" at bounding box center [215, 258] width 14 height 14
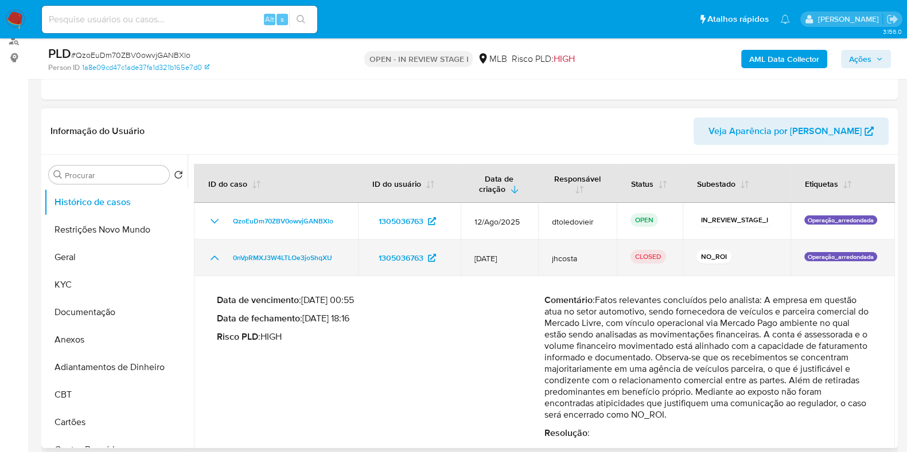
click at [216, 257] on icon "Mostrar/Ocultar" at bounding box center [214, 258] width 8 height 5
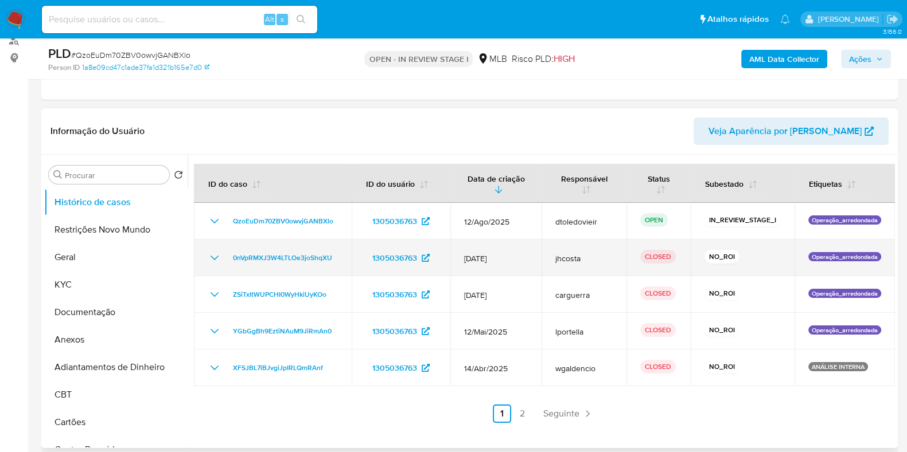
click at [216, 257] on icon "Mostrar/Ocultar" at bounding box center [215, 258] width 14 height 14
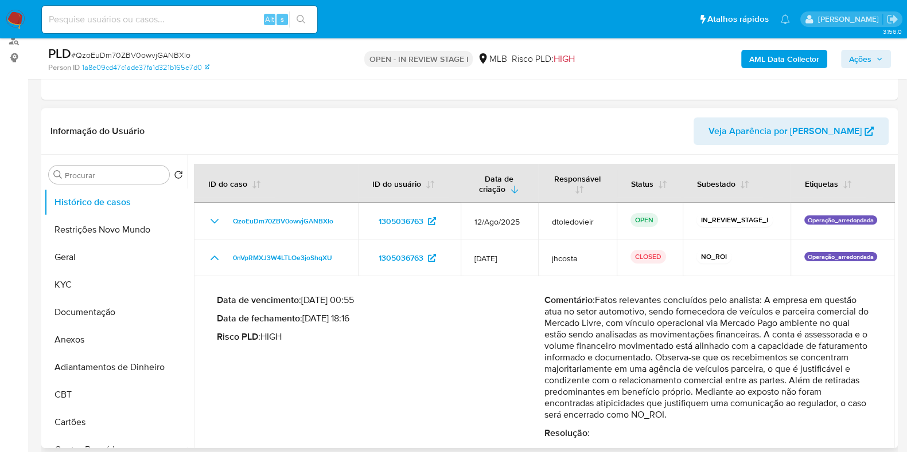
drag, startPoint x: 771, startPoint y: 301, endPoint x: 850, endPoint y: 342, distance: 89.5
click at [850, 342] on p "Comentário : Fatos relevantes concluídos pelo analista: A empresa em questão at…" at bounding box center [707, 358] width 327 height 126
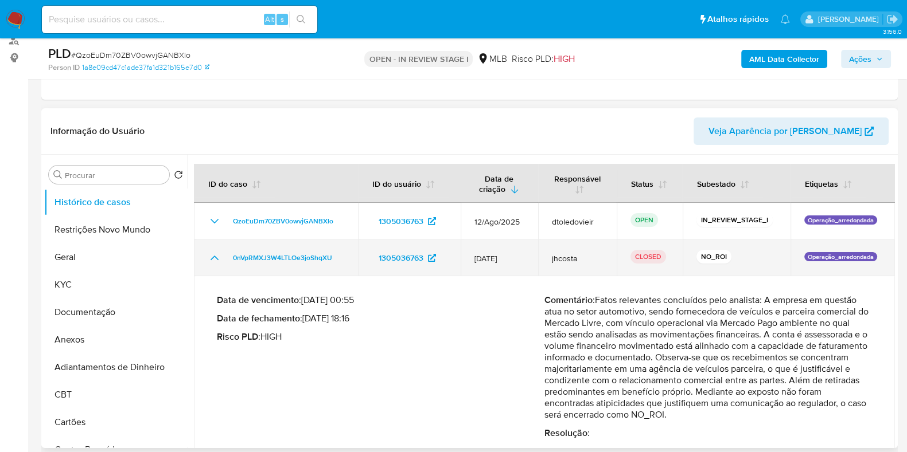
click at [213, 260] on icon "Mostrar/Ocultar" at bounding box center [215, 258] width 14 height 14
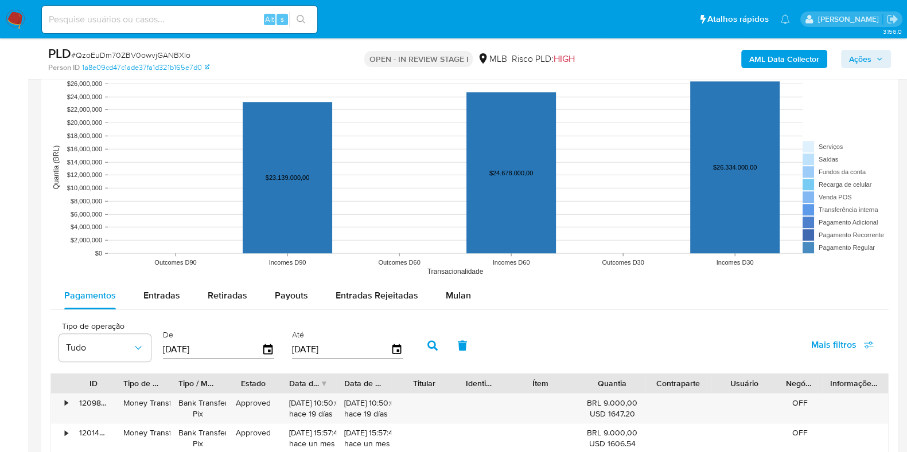
scroll to position [1075, 0]
click at [450, 288] on span "Mulan" at bounding box center [458, 294] width 25 height 13
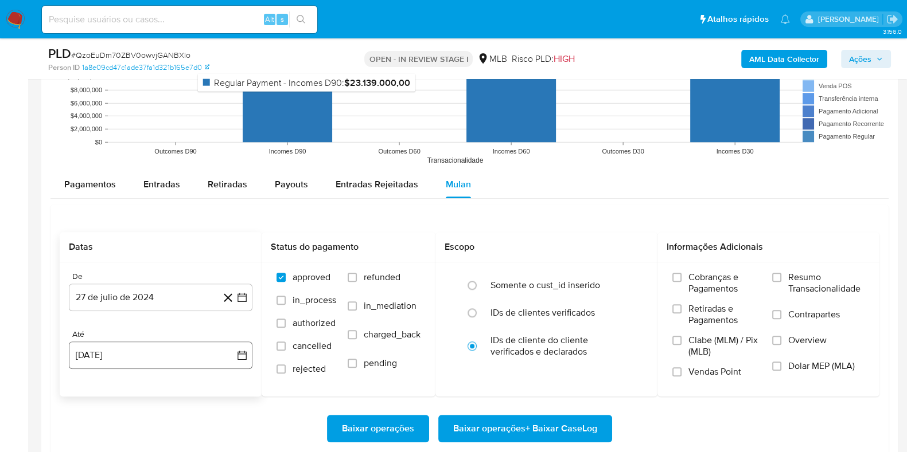
scroll to position [1362, 0]
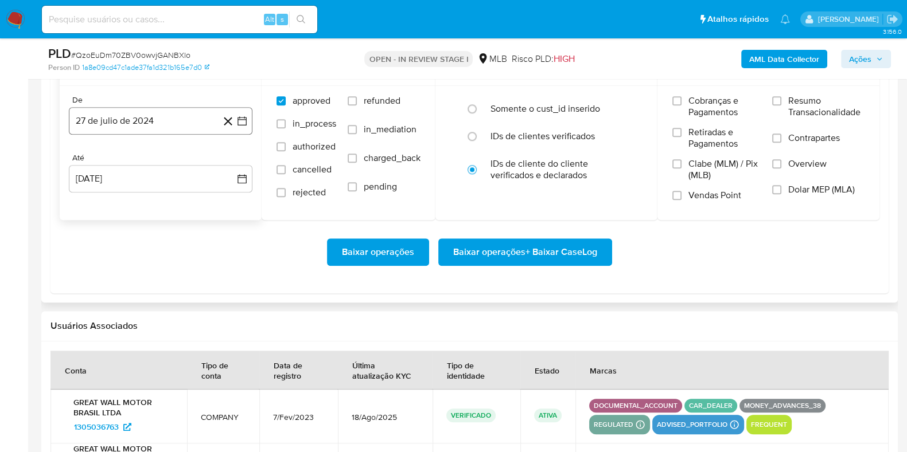
click at [155, 116] on button "27 de julio de 2024" at bounding box center [161, 121] width 184 height 28
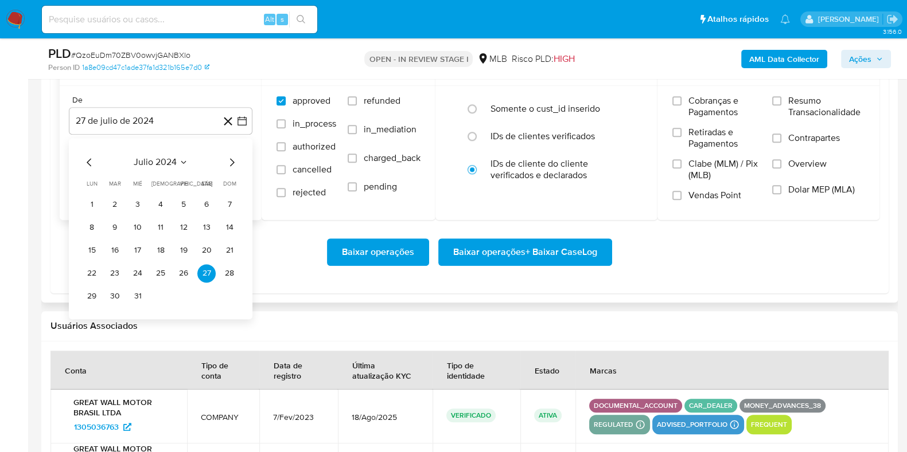
click at [226, 159] on icon "Mes siguiente" at bounding box center [232, 162] width 14 height 14
click at [227, 159] on icon "Mes siguiente" at bounding box center [232, 162] width 14 height 14
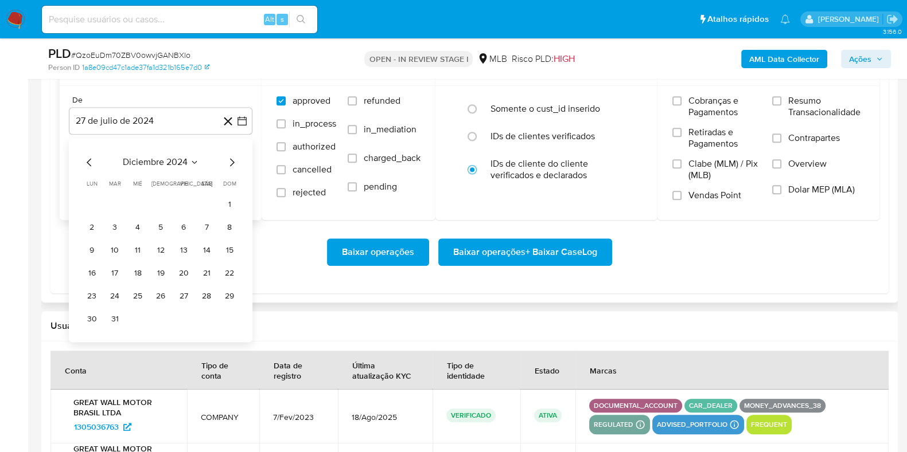
click at [227, 159] on icon "Mes siguiente" at bounding box center [232, 162] width 14 height 14
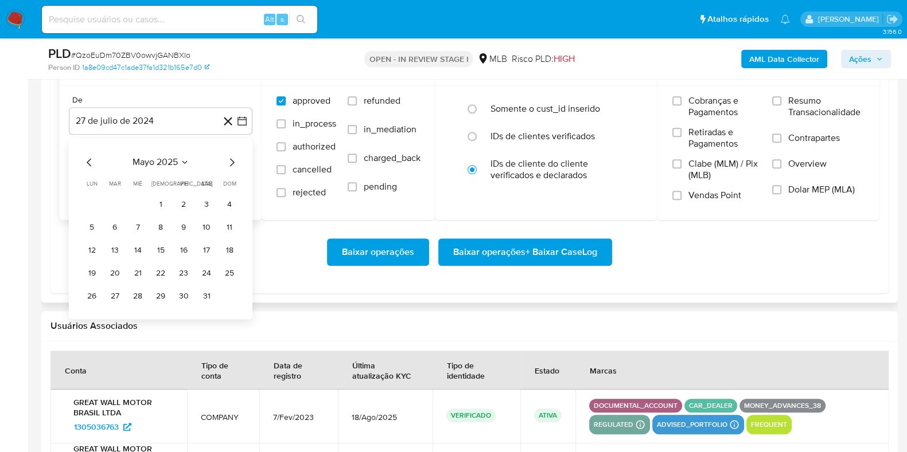
click at [227, 159] on icon "Mes siguiente" at bounding box center [232, 162] width 14 height 14
click at [228, 159] on icon "Mes siguiente" at bounding box center [232, 162] width 14 height 14
click at [89, 161] on icon "Mes anterior" at bounding box center [90, 162] width 14 height 14
click at [106, 202] on button "1" at bounding box center [115, 205] width 18 height 18
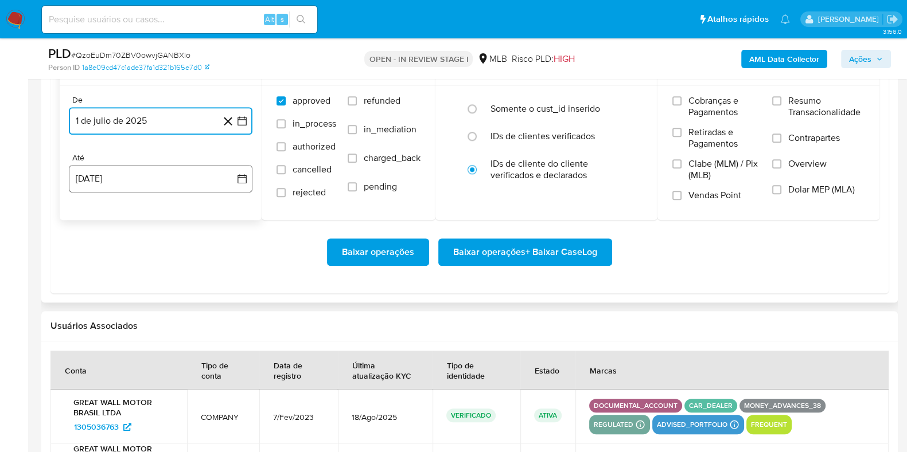
click at [125, 175] on button "27 [PERSON_NAME] de 2025" at bounding box center [161, 179] width 184 height 28
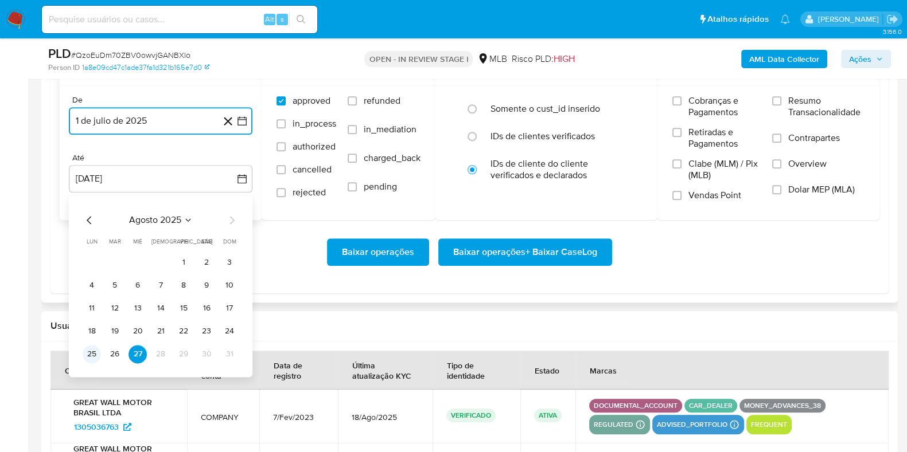
click at [91, 354] on button "25" at bounding box center [92, 354] width 18 height 18
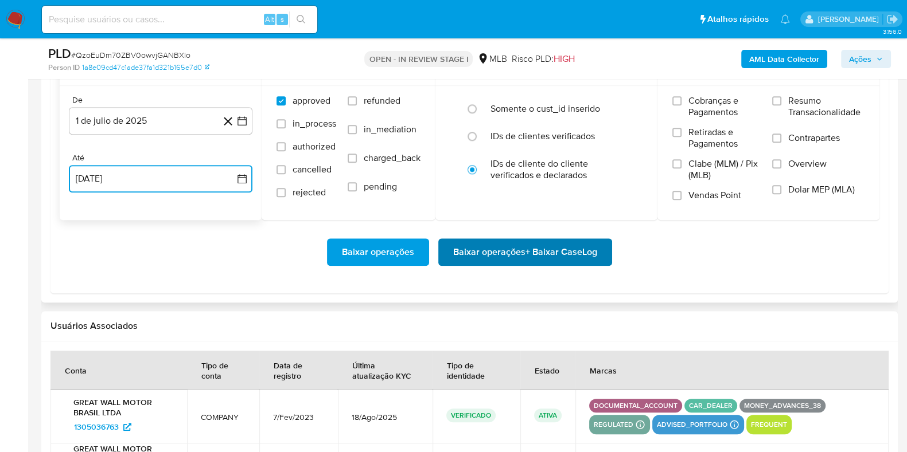
click at [489, 252] on span "Baixar operações + Baixar CaseLog" at bounding box center [525, 252] width 144 height 25
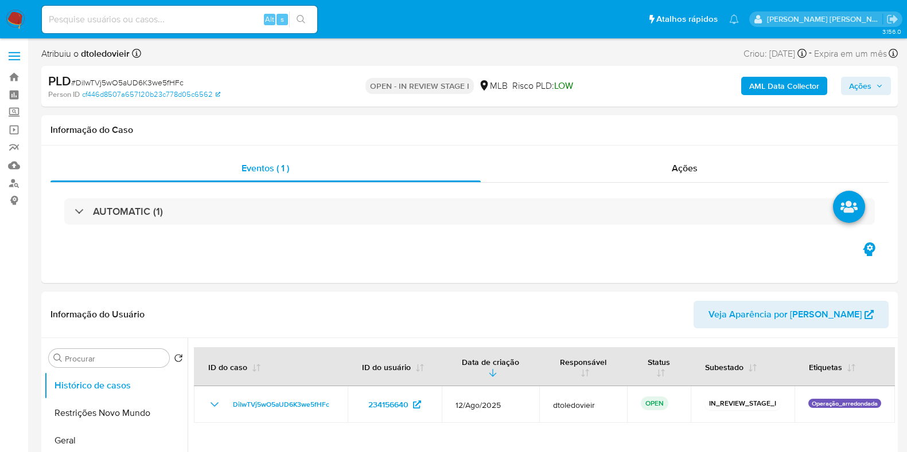
select select "10"
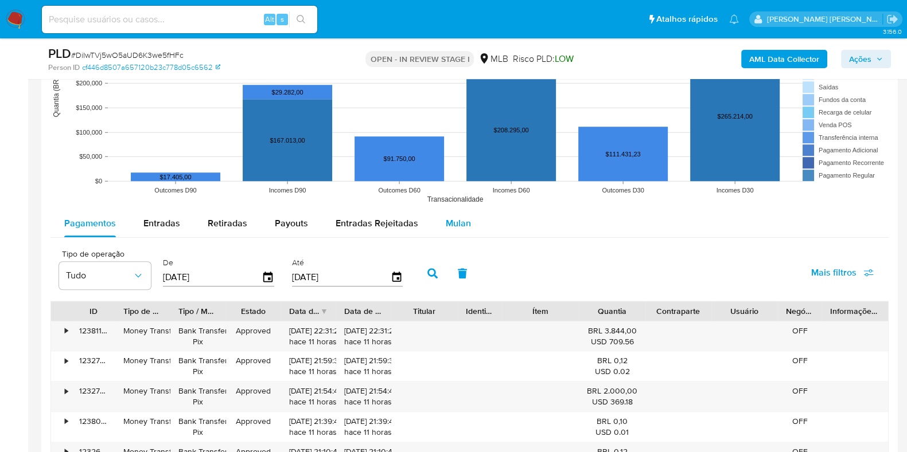
click at [447, 217] on span "Mulan" at bounding box center [458, 223] width 25 height 13
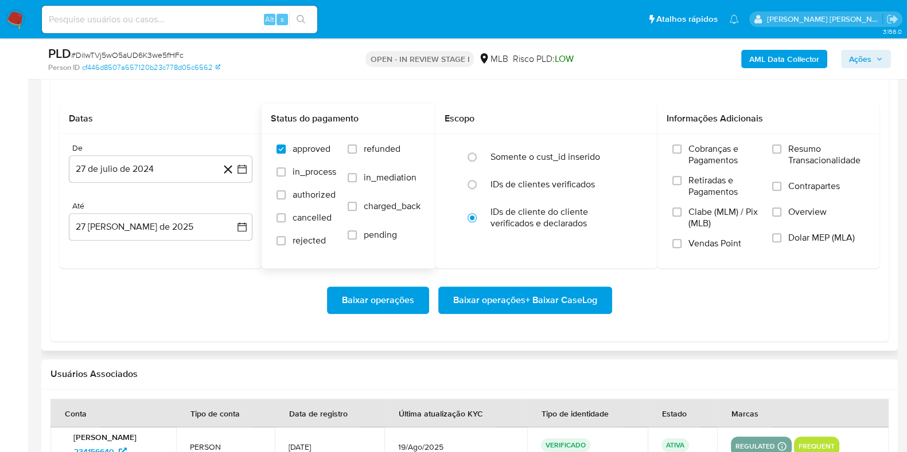
scroll to position [1362, 0]
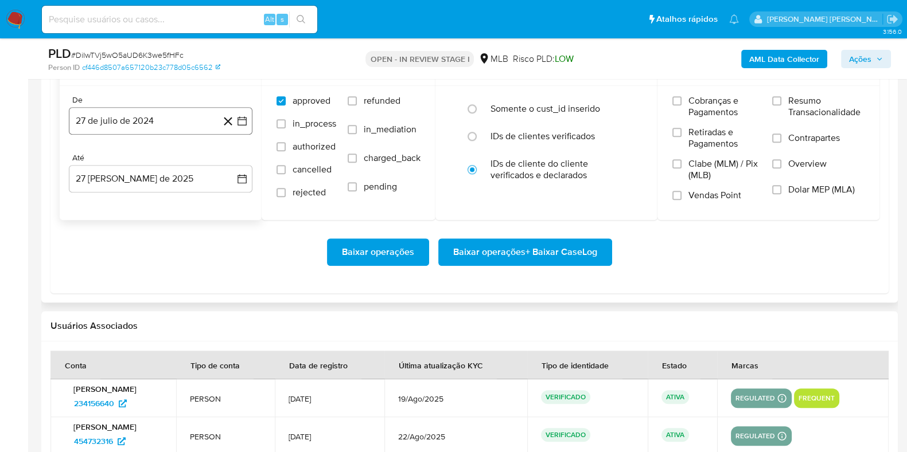
click at [183, 118] on button "27 de julio de 2024" at bounding box center [161, 121] width 184 height 28
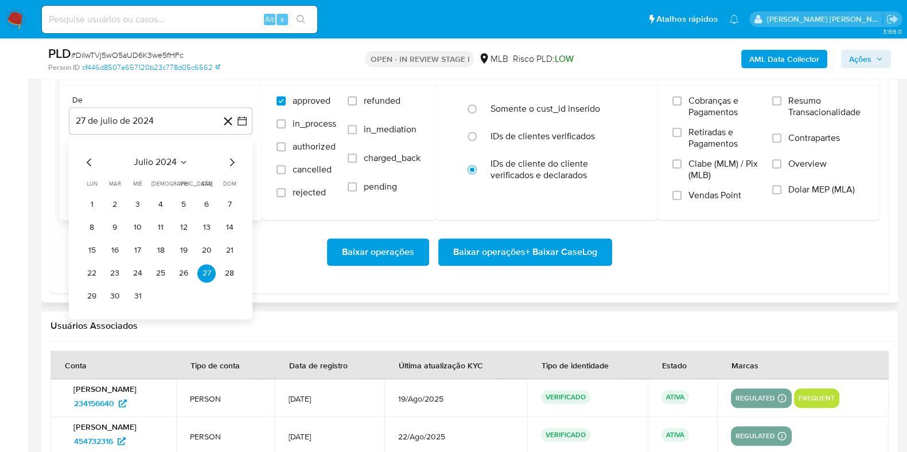
click at [227, 156] on icon "Mes siguiente" at bounding box center [232, 162] width 14 height 14
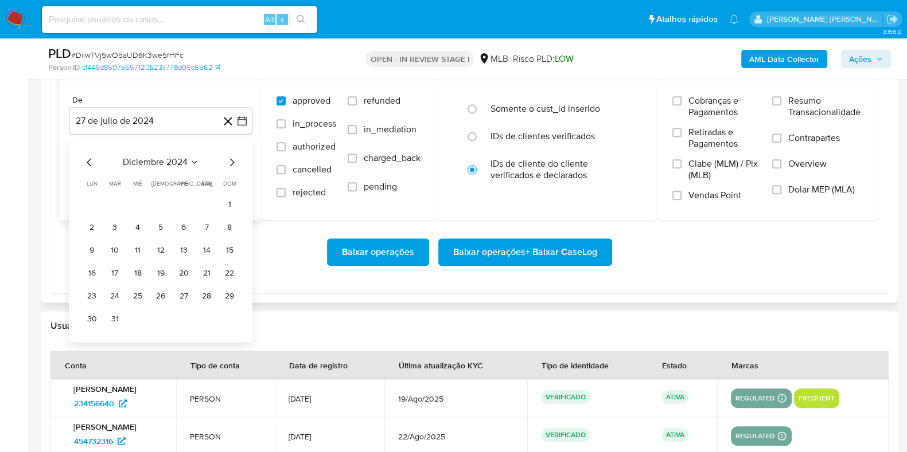
click at [227, 156] on icon "Mes siguiente" at bounding box center [232, 162] width 14 height 14
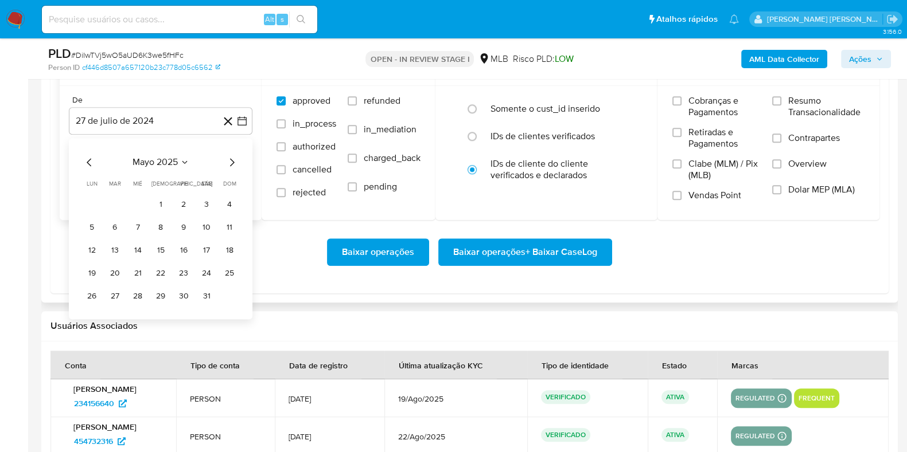
click at [227, 156] on icon "Mes siguiente" at bounding box center [232, 162] width 14 height 14
click at [84, 161] on icon "Mes anterior" at bounding box center [90, 162] width 14 height 14
click at [118, 204] on button "1" at bounding box center [115, 205] width 18 height 18
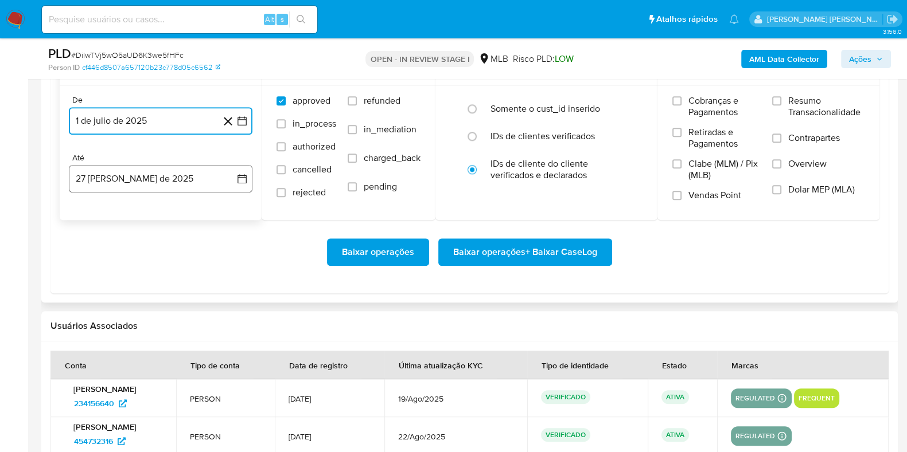
click at [128, 182] on button "27 [PERSON_NAME] de 2025" at bounding box center [161, 179] width 184 height 28
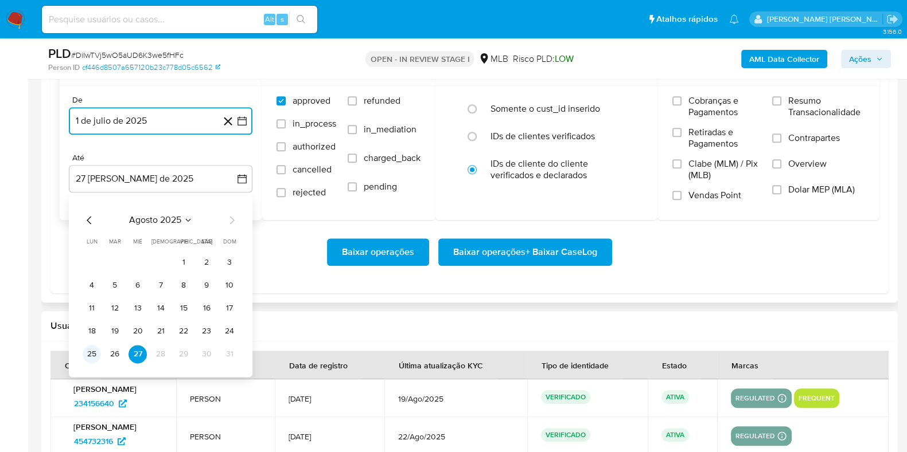
click at [84, 354] on button "25" at bounding box center [92, 354] width 18 height 18
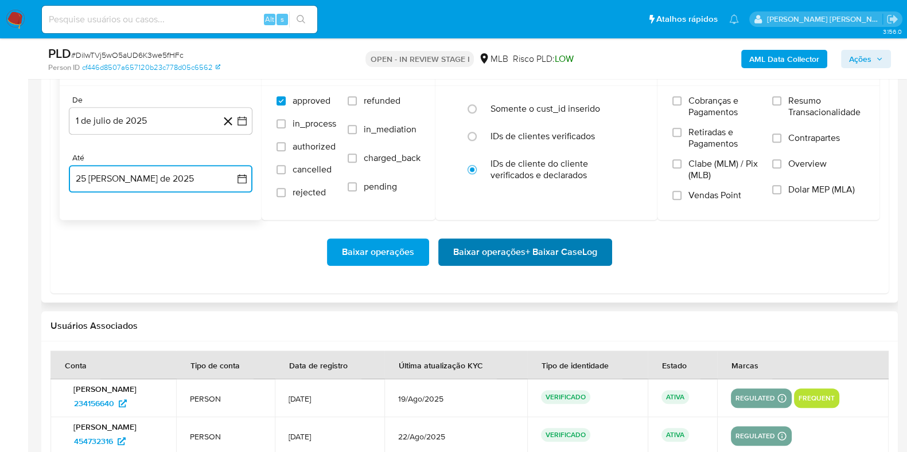
click at [462, 243] on span "Baixar operações + Baixar CaseLog" at bounding box center [525, 252] width 144 height 25
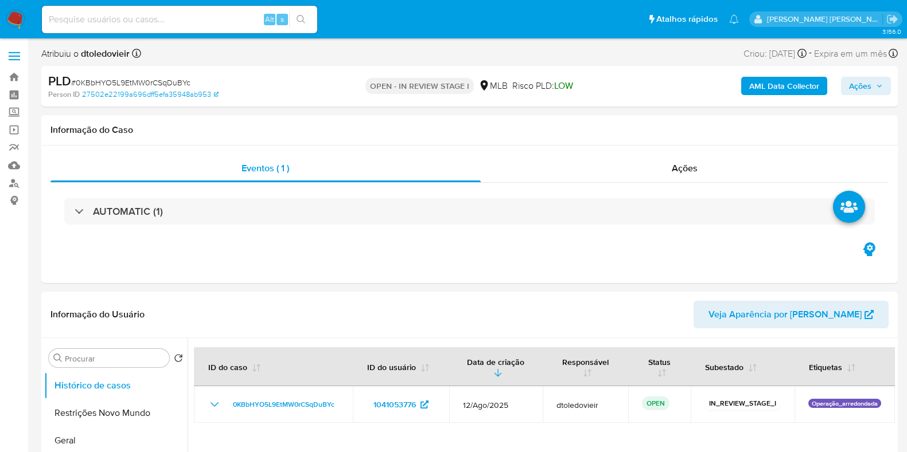
select select "10"
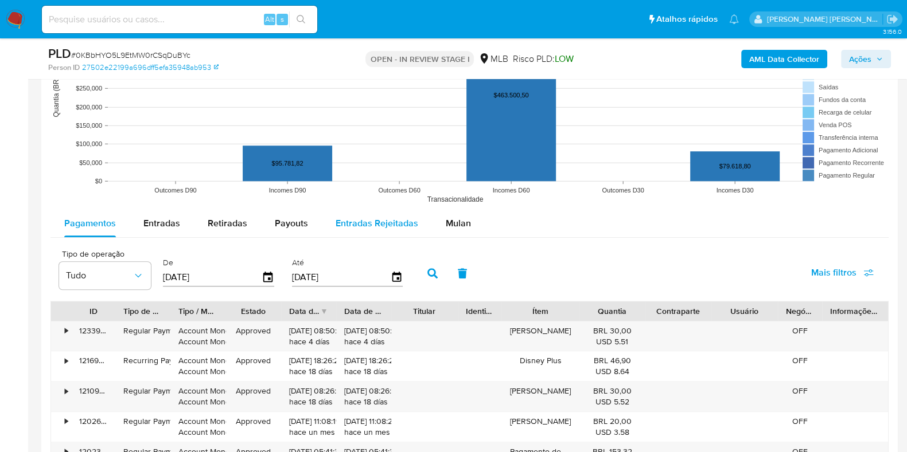
drag, startPoint x: 450, startPoint y: 225, endPoint x: 413, endPoint y: 225, distance: 36.7
click at [450, 224] on span "Mulan" at bounding box center [458, 223] width 25 height 13
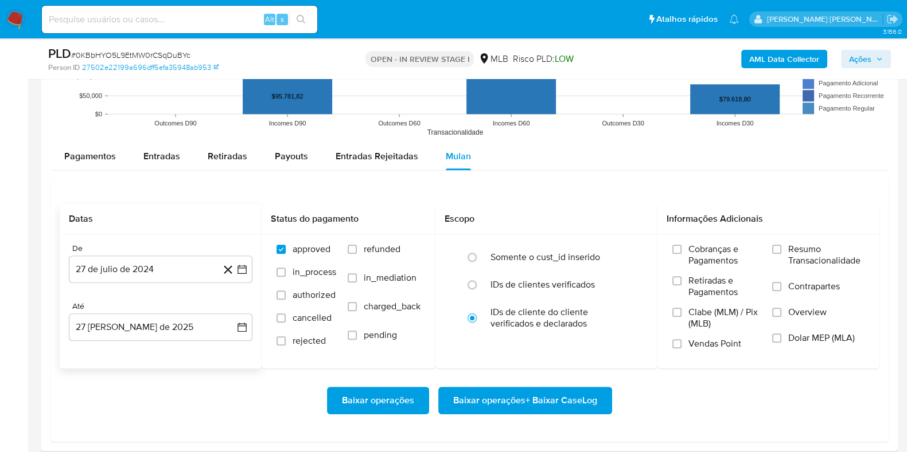
scroll to position [1362, 0]
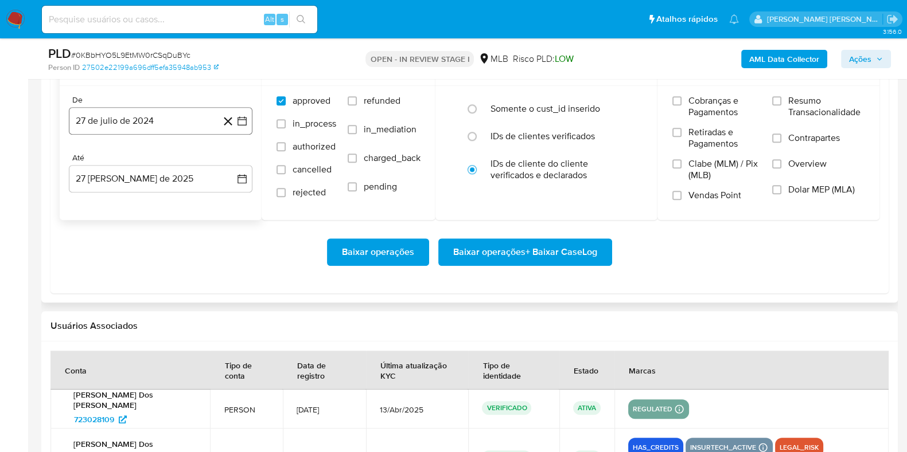
click at [163, 130] on button "27 de julio de 2024" at bounding box center [161, 121] width 184 height 28
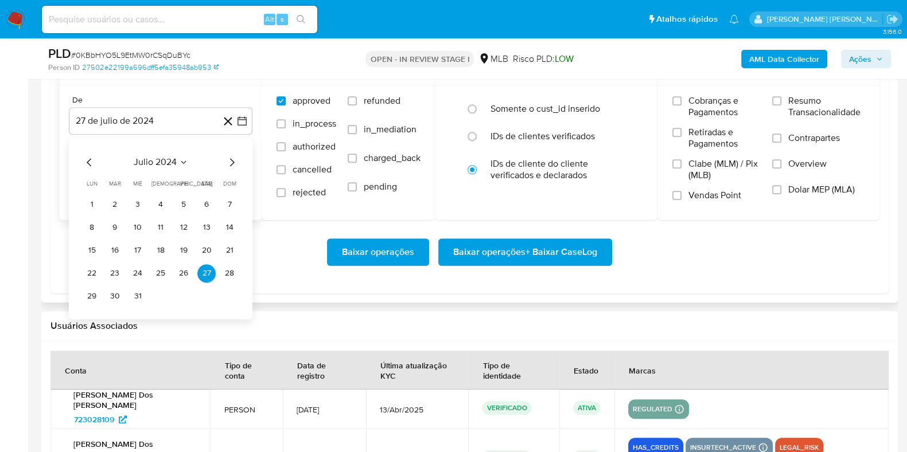
click at [226, 162] on icon "Mes siguiente" at bounding box center [232, 162] width 14 height 14
click at [228, 162] on icon "Mes siguiente" at bounding box center [232, 162] width 14 height 14
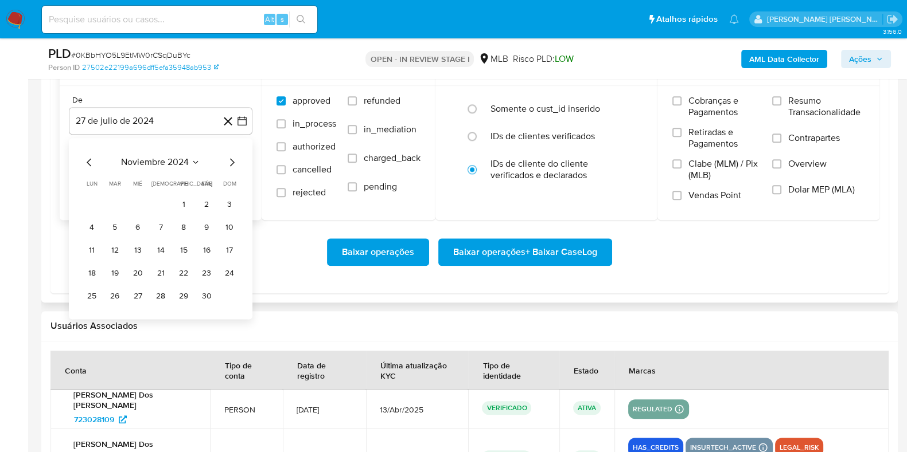
click at [228, 162] on icon "Mes siguiente" at bounding box center [232, 162] width 14 height 14
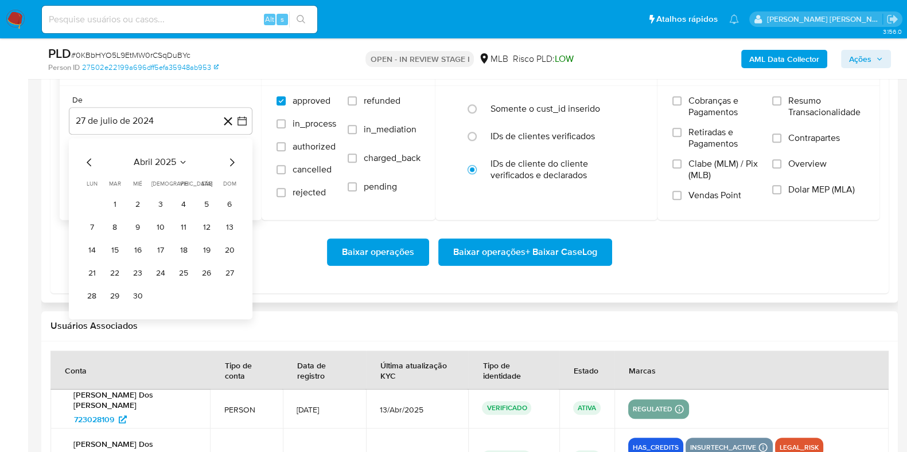
click at [228, 162] on icon "Mes siguiente" at bounding box center [232, 162] width 14 height 14
click at [115, 202] on button "1" at bounding box center [115, 205] width 18 height 18
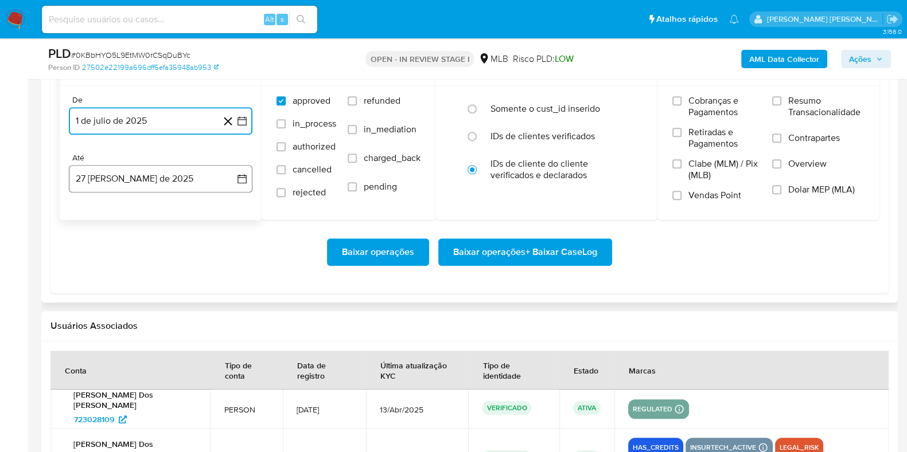
click at [143, 171] on button "27 [PERSON_NAME] de 2025" at bounding box center [161, 179] width 184 height 28
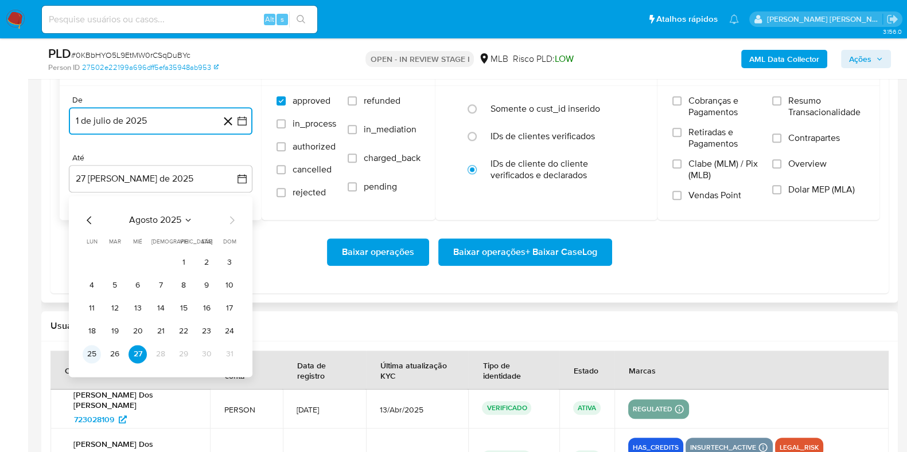
click at [87, 349] on button "25" at bounding box center [92, 354] width 18 height 18
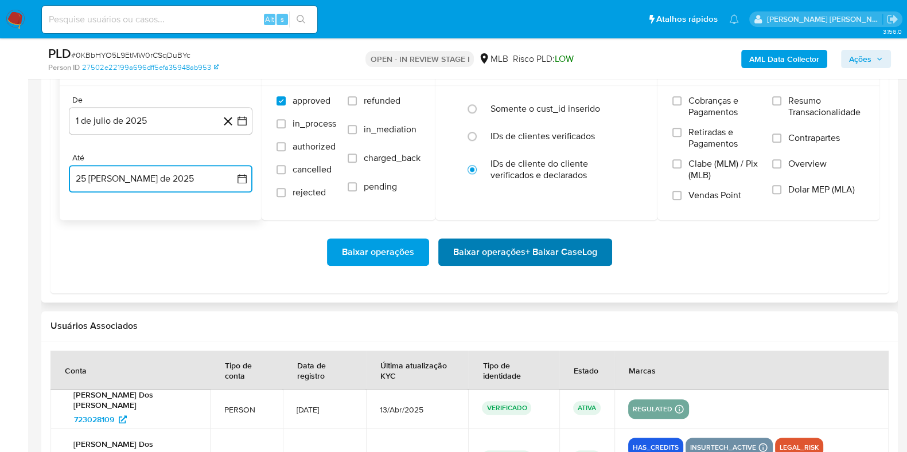
click at [573, 263] on span "Baixar operações + Baixar CaseLog" at bounding box center [525, 252] width 144 height 25
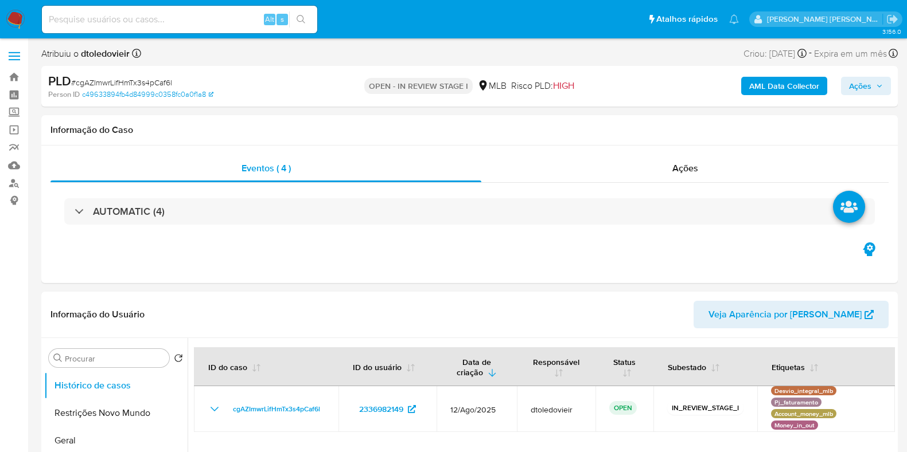
select select "10"
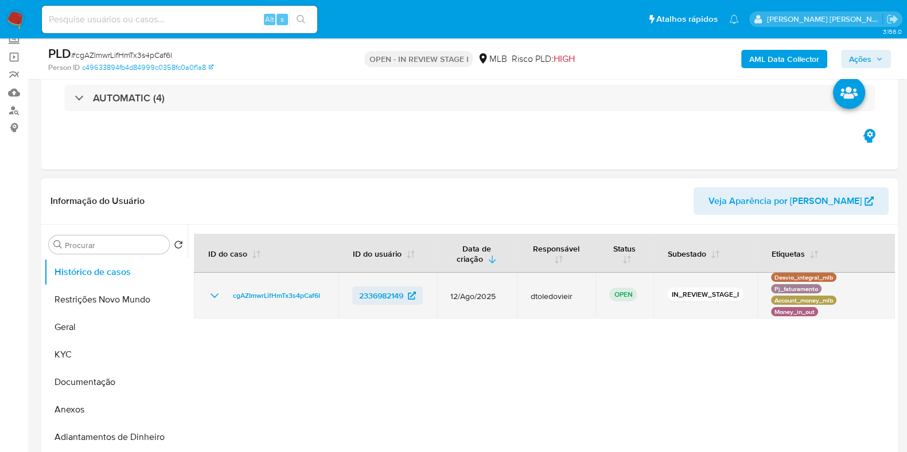
scroll to position [143, 0]
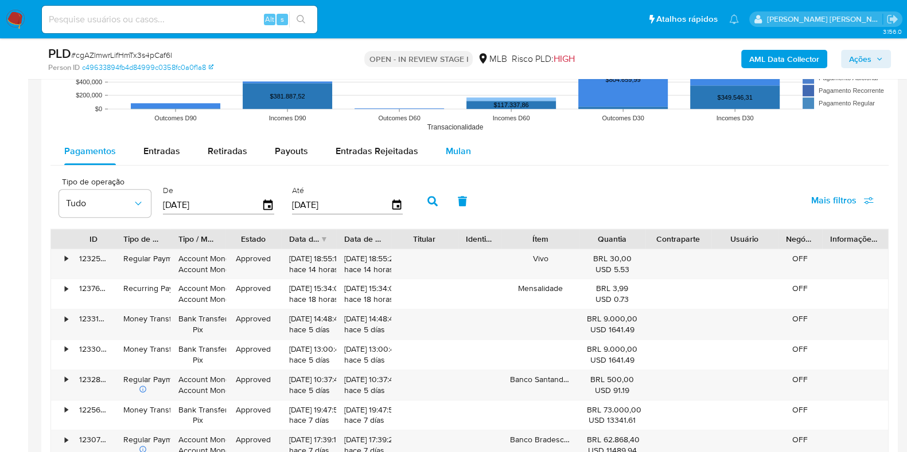
click at [467, 156] on button "Mulan" at bounding box center [458, 152] width 53 height 28
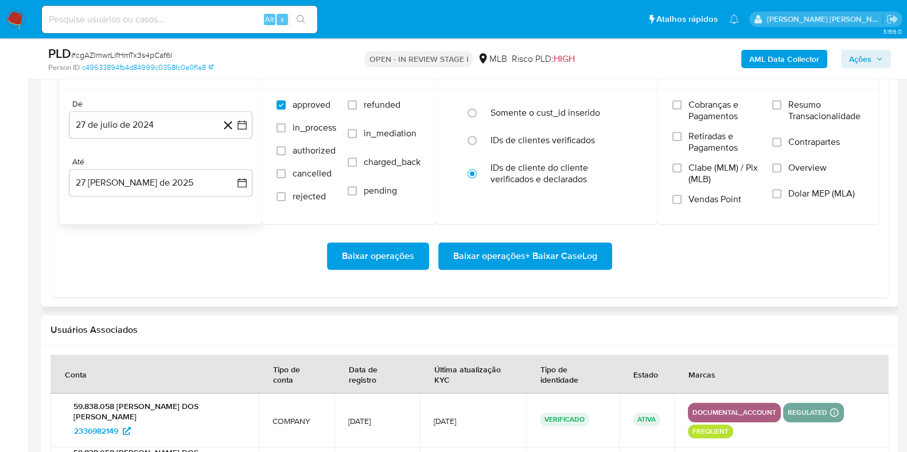
scroll to position [1362, 0]
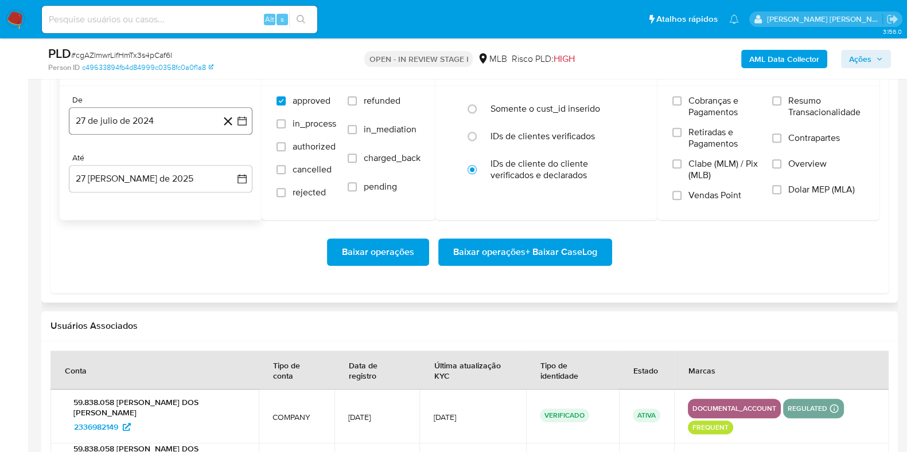
click at [186, 124] on button "27 de julio de 2024" at bounding box center [161, 121] width 184 height 28
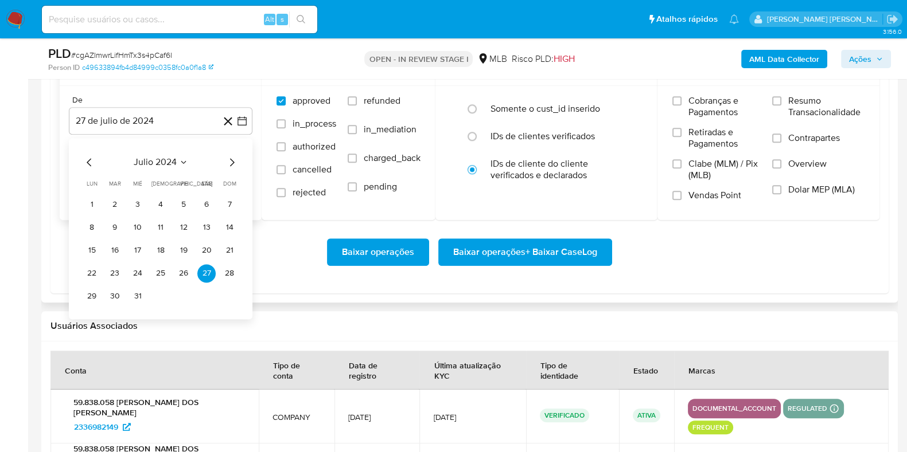
click at [228, 162] on icon "Mes siguiente" at bounding box center [232, 162] width 14 height 14
click at [231, 162] on icon "Mes siguiente" at bounding box center [232, 162] width 14 height 14
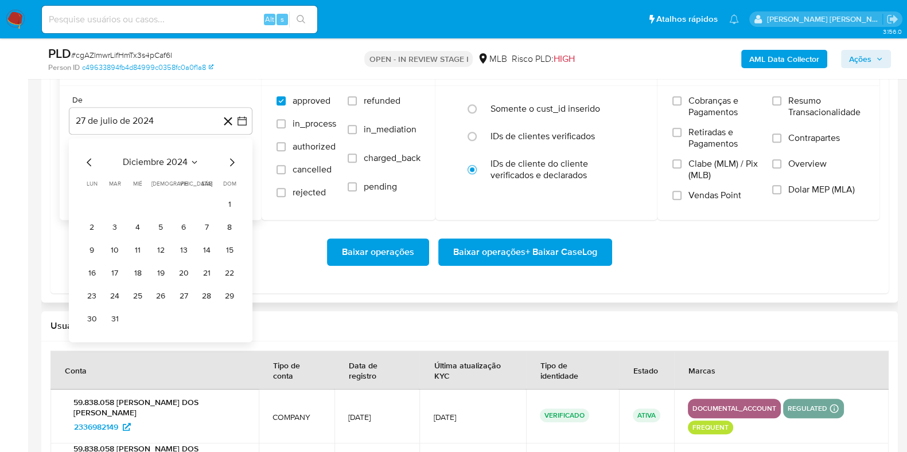
click at [231, 162] on icon "Mes siguiente" at bounding box center [232, 162] width 14 height 14
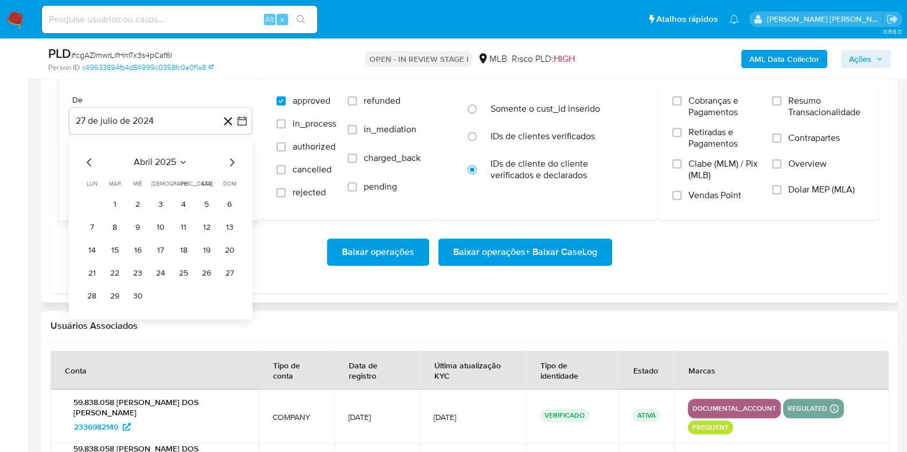
click at [231, 162] on icon "Mes siguiente" at bounding box center [232, 162] width 14 height 14
click at [114, 200] on button "1" at bounding box center [115, 205] width 18 height 18
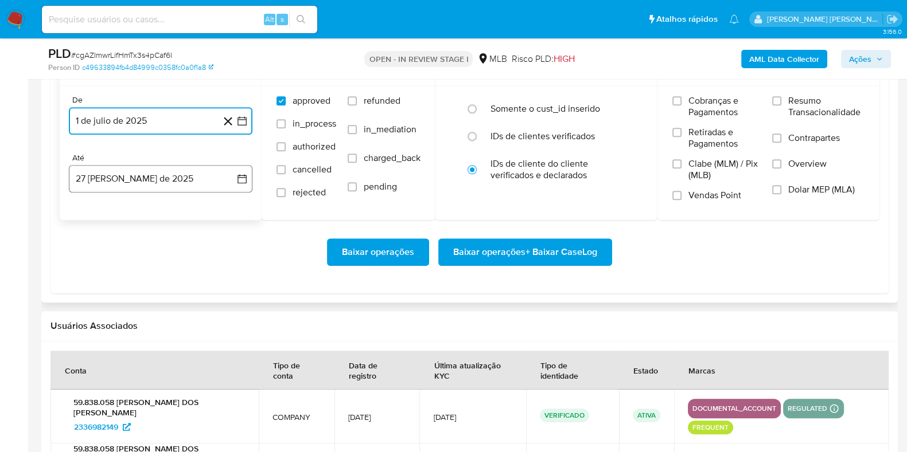
click at [126, 165] on button "27 de agosto de 2025" at bounding box center [161, 179] width 184 height 28
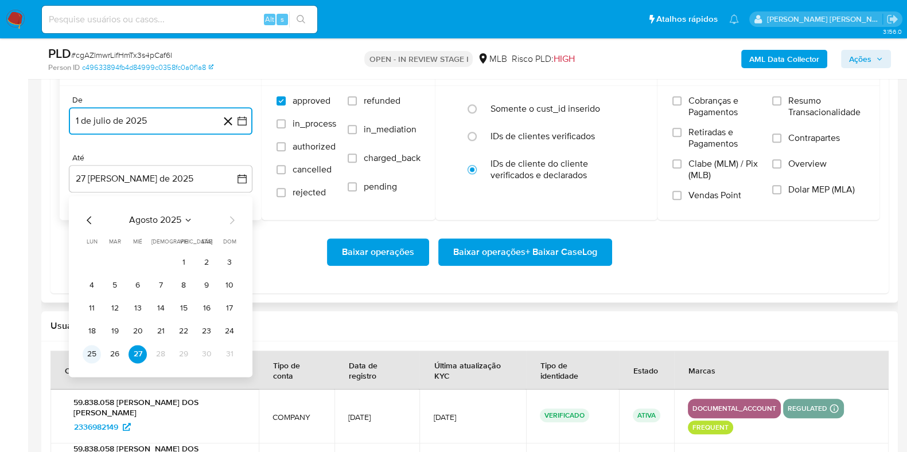
click at [89, 356] on button "25" at bounding box center [92, 354] width 18 height 18
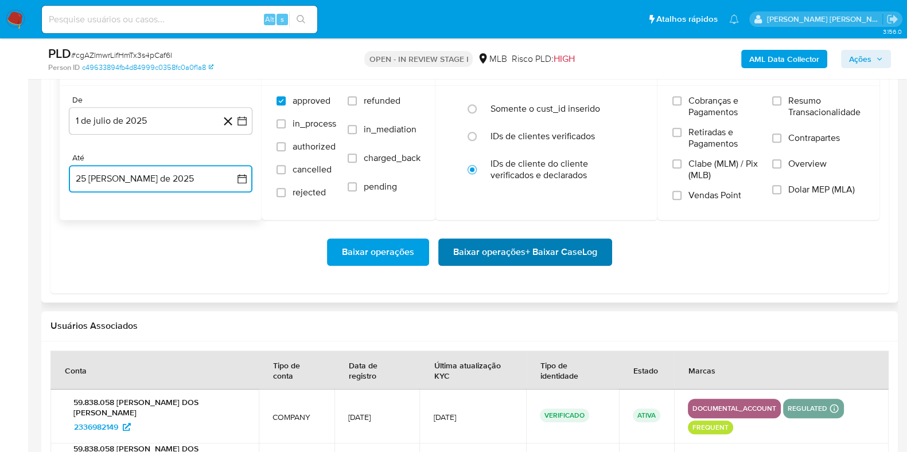
click at [479, 253] on span "Baixar operações + Baixar CaseLog" at bounding box center [525, 252] width 144 height 25
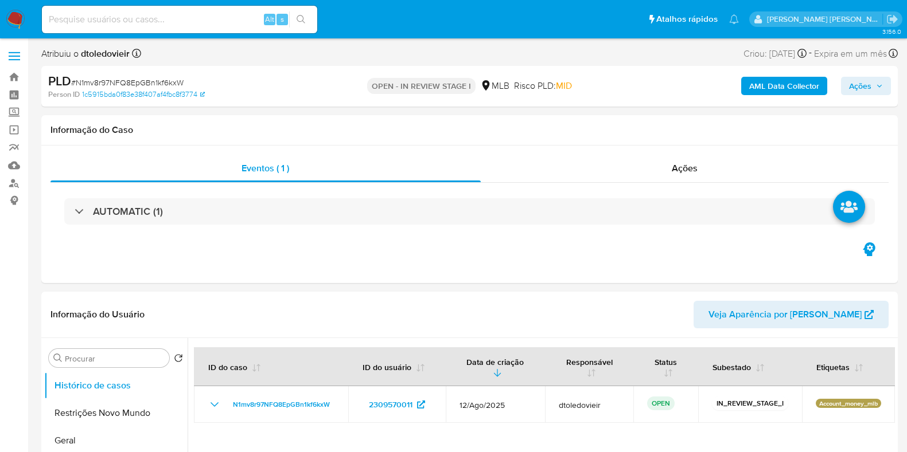
select select "10"
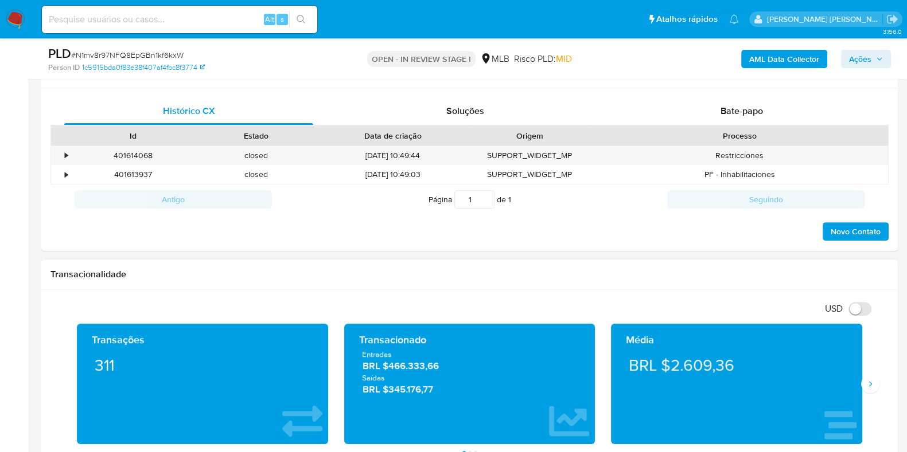
scroll to position [1075, 0]
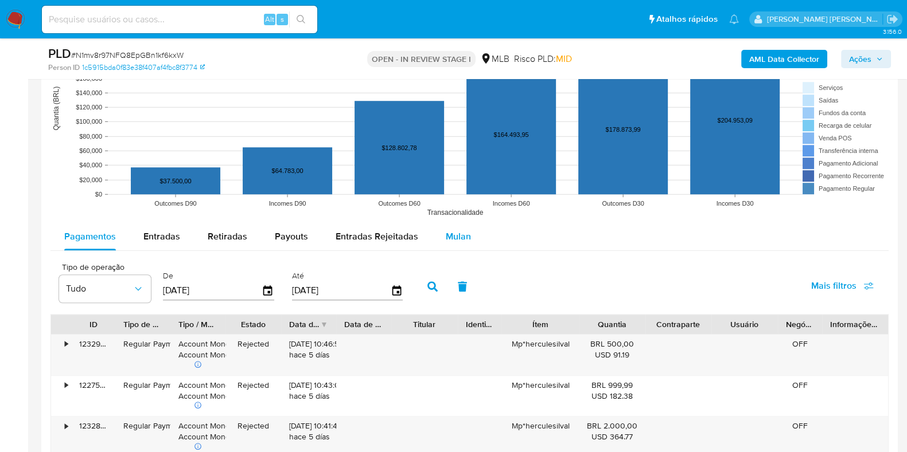
click at [449, 235] on span "Mulan" at bounding box center [458, 236] width 25 height 13
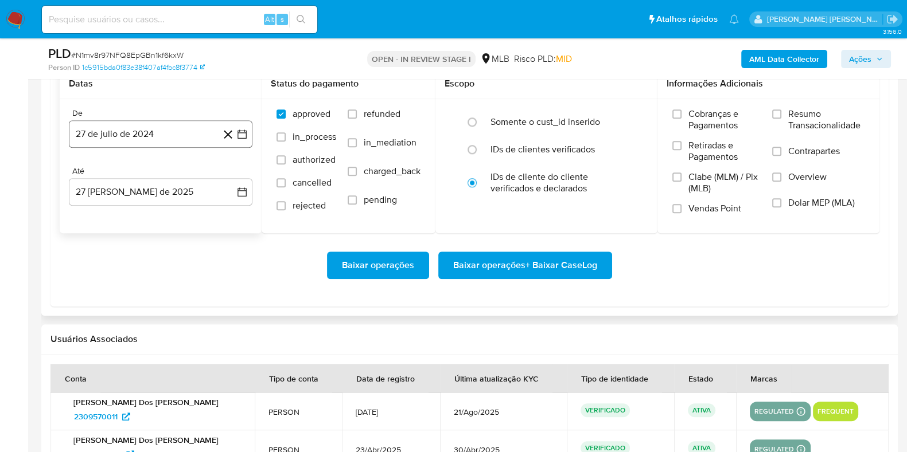
click at [172, 130] on button "27 de julio de 2024" at bounding box center [161, 134] width 184 height 28
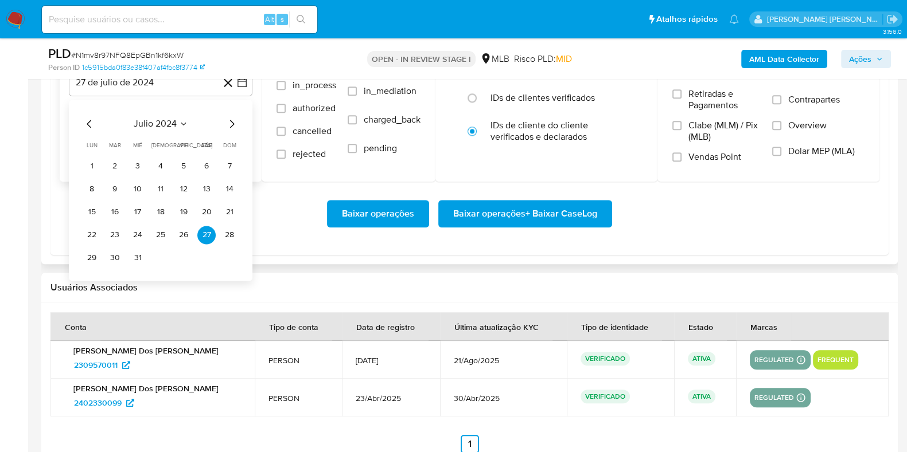
scroll to position [1362, 0]
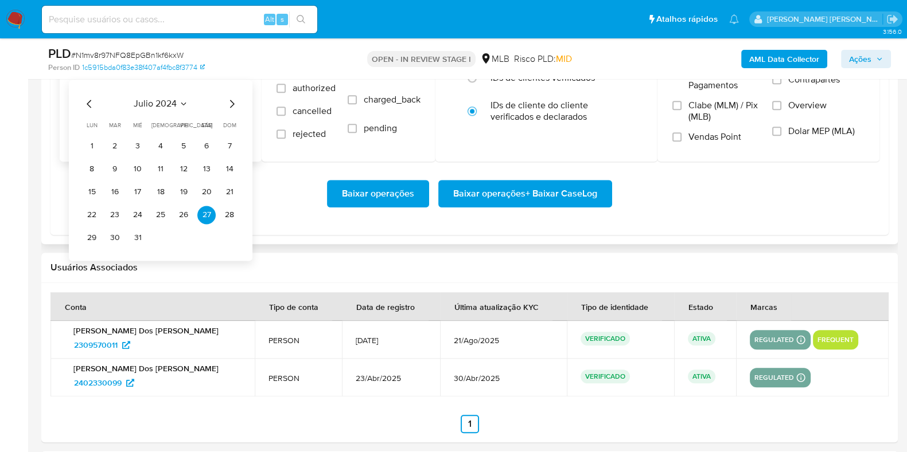
click at [232, 107] on icon "Mes siguiente" at bounding box center [232, 104] width 14 height 14
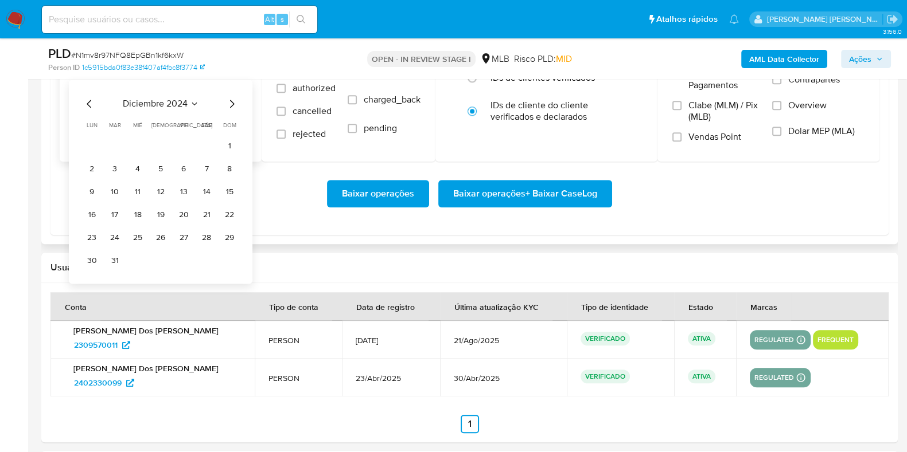
click at [232, 107] on icon "Mes siguiente" at bounding box center [232, 104] width 14 height 14
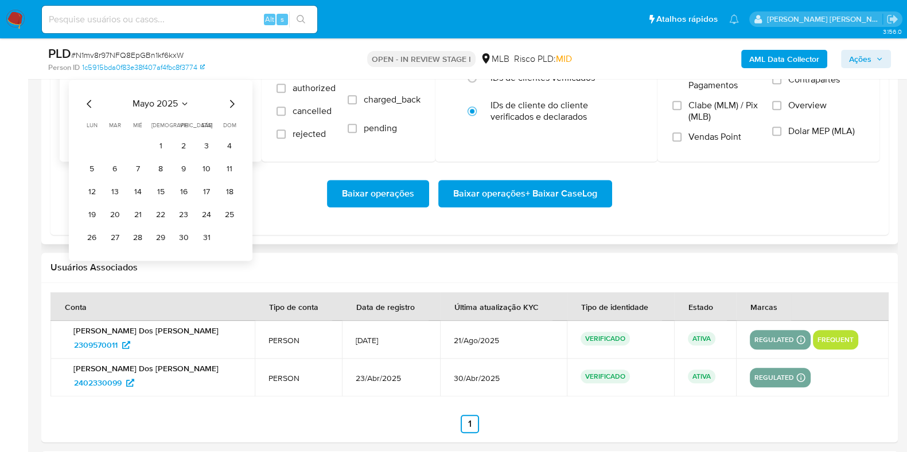
click at [232, 107] on icon "Mes siguiente" at bounding box center [232, 104] width 14 height 14
click at [110, 142] on button "1" at bounding box center [115, 146] width 18 height 18
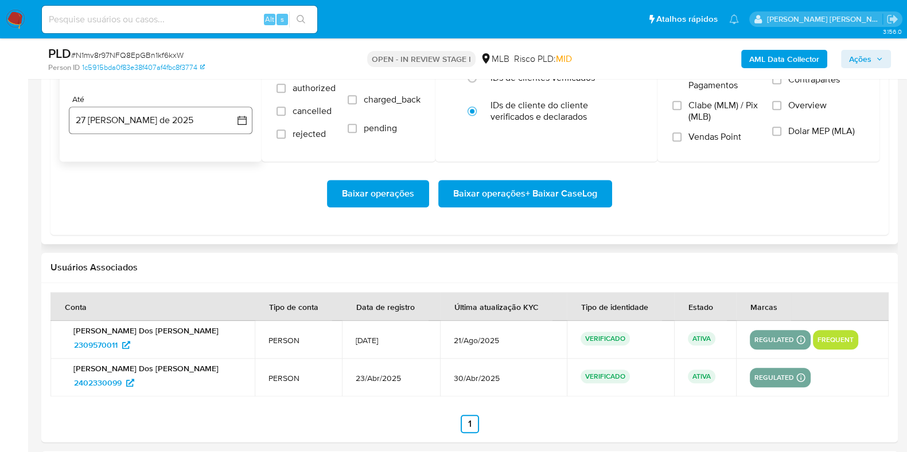
click at [118, 122] on button "27 de agosto de 2025" at bounding box center [161, 121] width 184 height 28
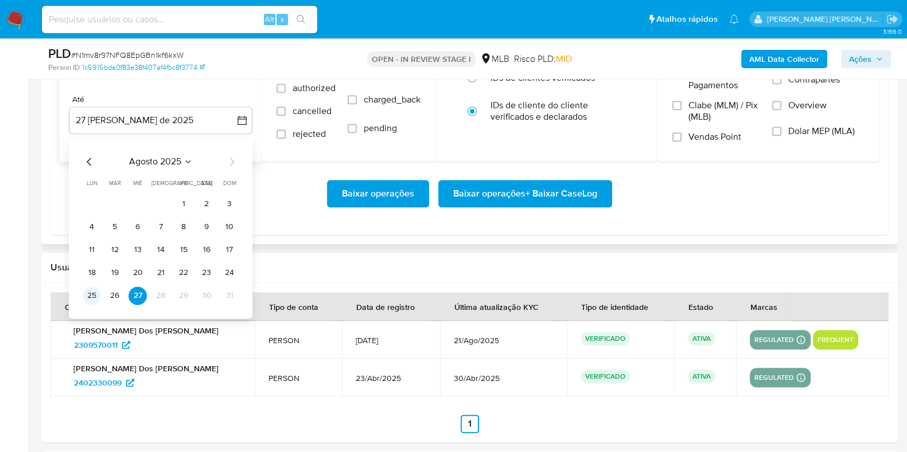
click at [97, 295] on button "25" at bounding box center [92, 296] width 18 height 18
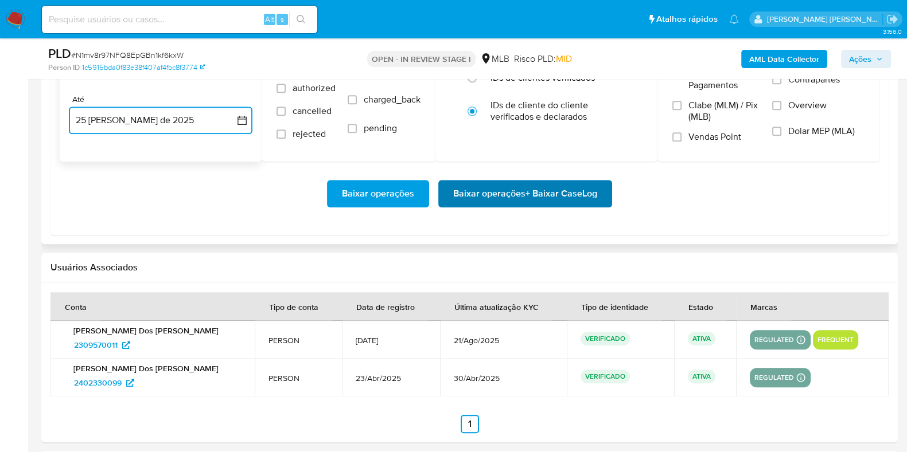
click at [481, 184] on span "Baixar operações + Baixar CaseLog" at bounding box center [525, 193] width 144 height 25
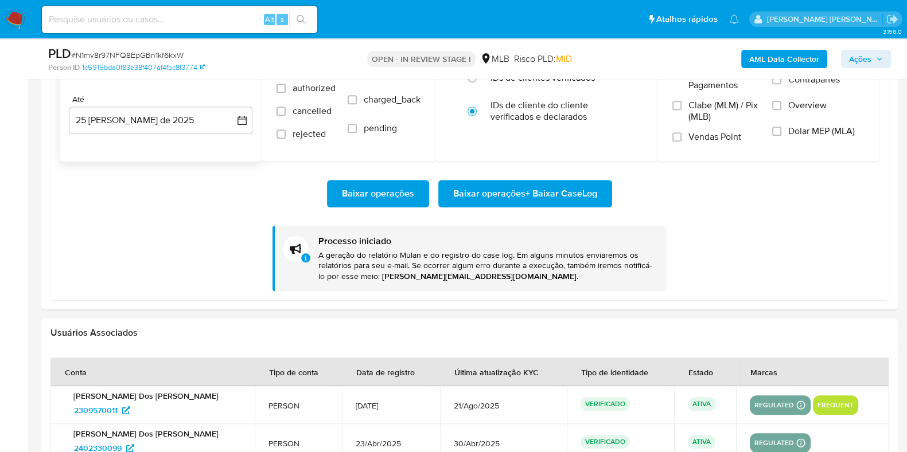
click at [19, 20] on img at bounding box center [15, 19] width 19 height 19
